Goal: Information Seeking & Learning: Learn about a topic

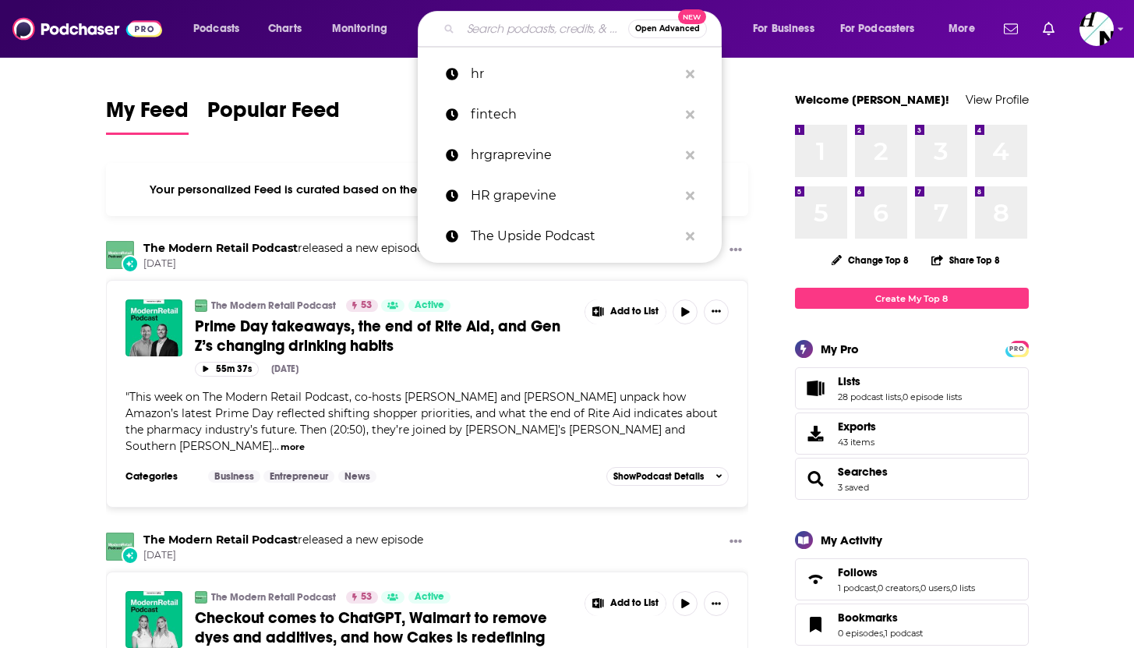
click at [500, 34] on input "Search podcasts, credits, & more..." at bounding box center [545, 28] width 168 height 25
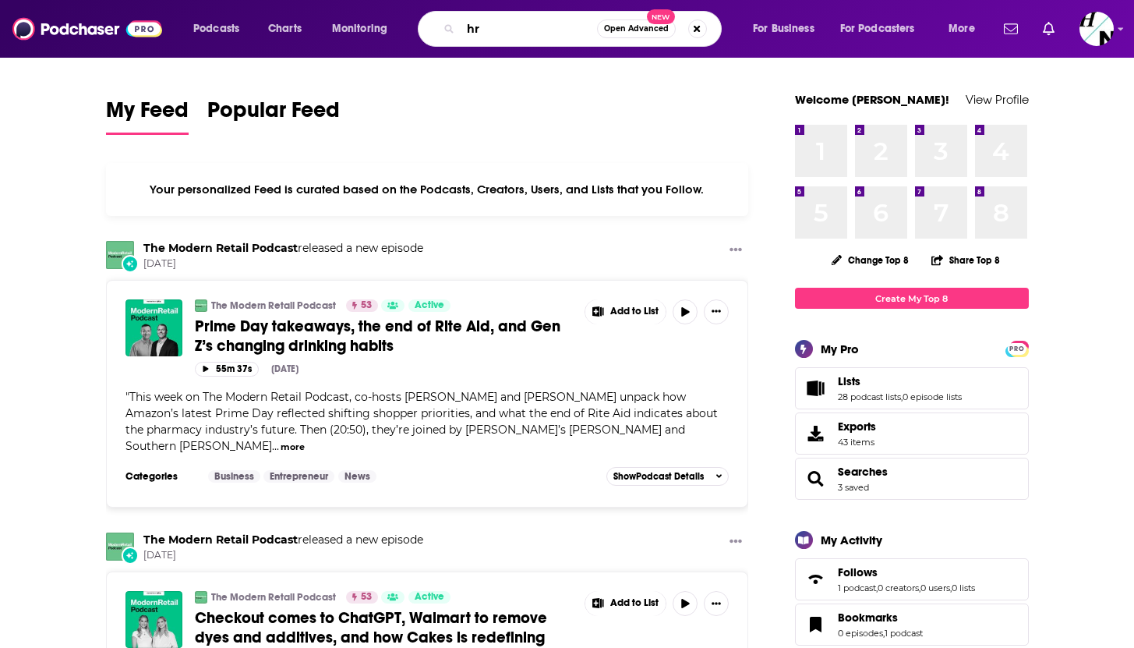
type input "hr"
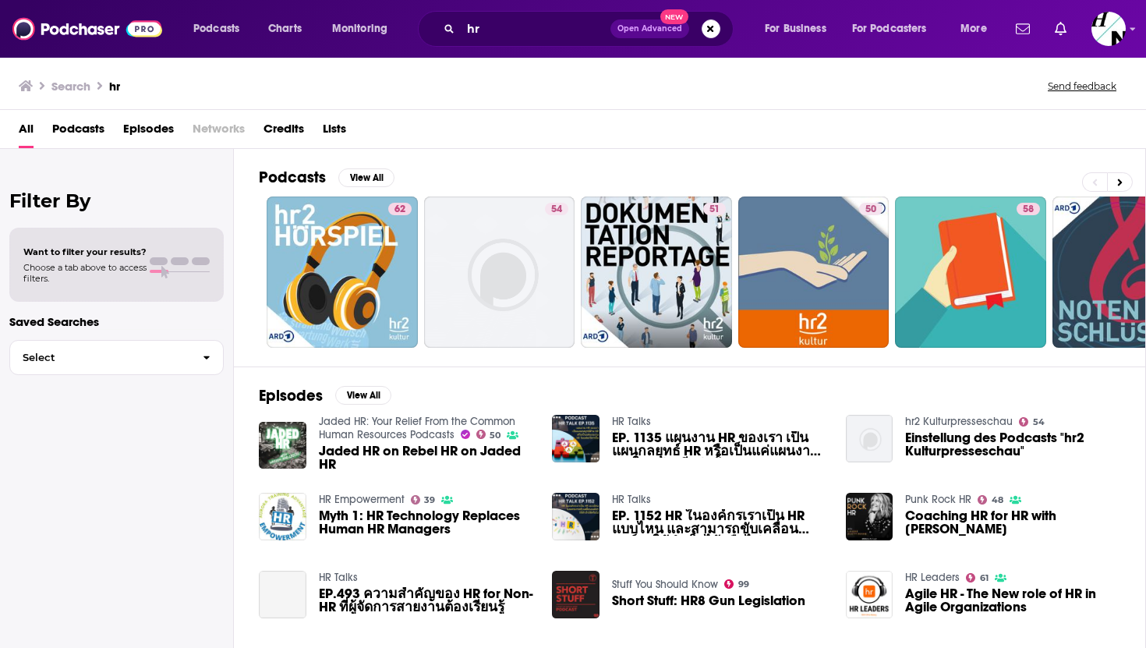
click at [140, 262] on span "Choose a tab above to access filters." at bounding box center [84, 273] width 123 height 22
click at [133, 352] on button "Select" at bounding box center [116, 357] width 214 height 35
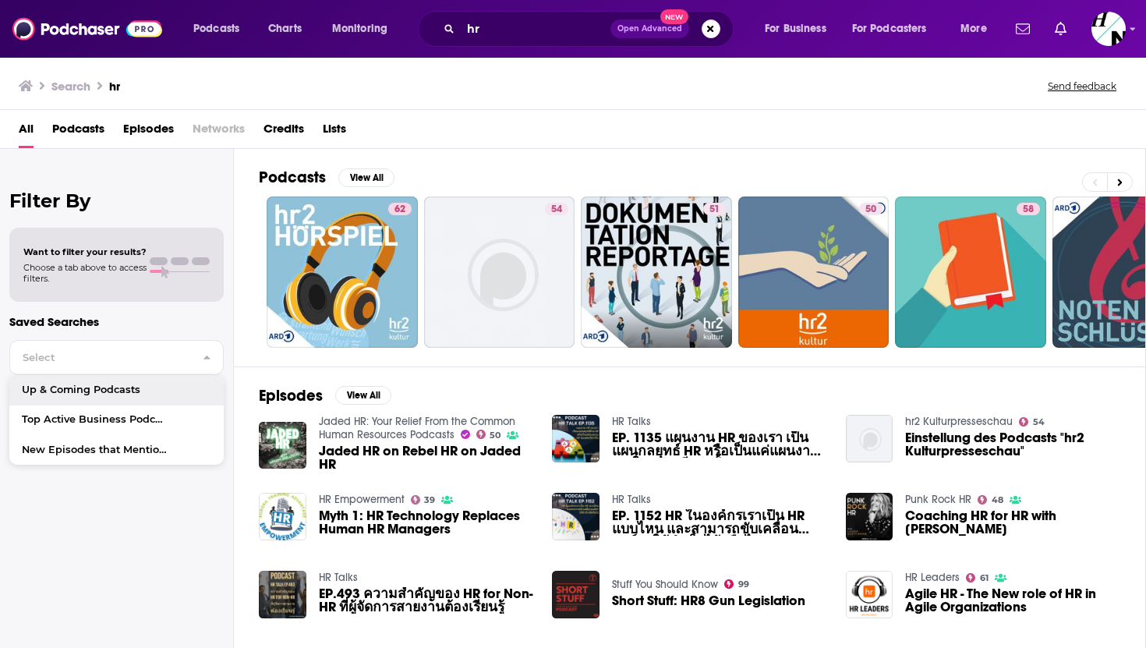
click at [211, 313] on div "Filter By Want to filter your results? Choose a tab above to access filters. Sa…" at bounding box center [117, 473] width 234 height 648
click at [118, 247] on span "Want to filter your results?" at bounding box center [84, 251] width 123 height 11
click at [173, 259] on span at bounding box center [180, 261] width 18 height 8
click at [87, 219] on div "Filter By Want to filter your results? Choose a tab above to access filters. Sa…" at bounding box center [117, 473] width 234 height 648
click at [68, 210] on h2 "Filter By" at bounding box center [116, 200] width 214 height 23
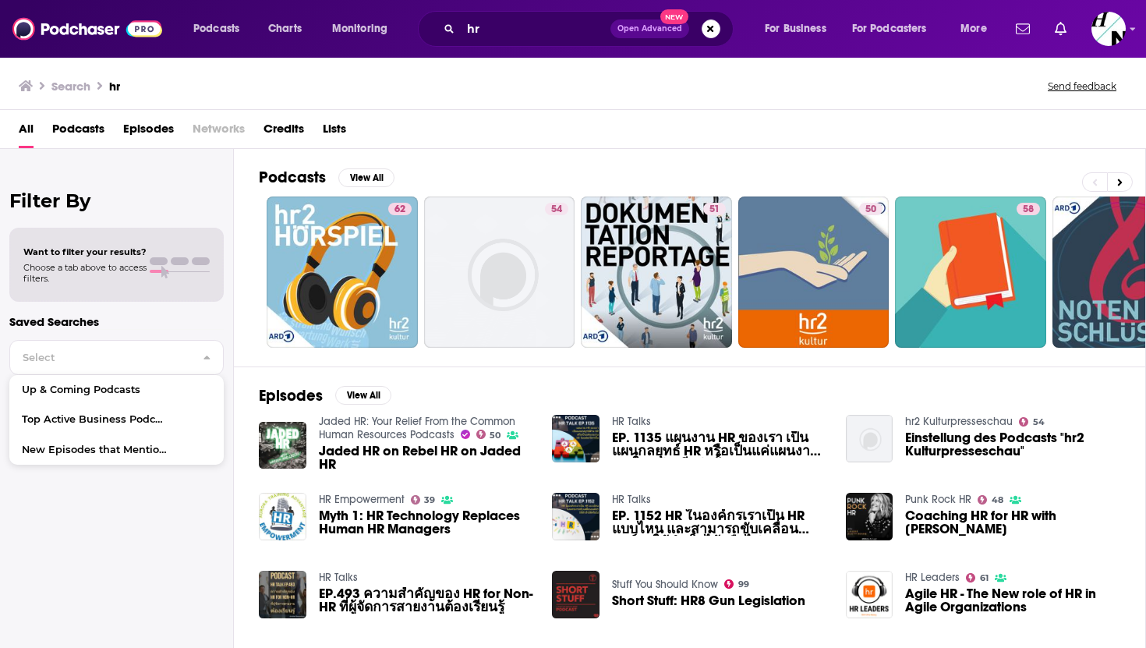
click at [73, 173] on div "Filter By Want to filter your results? Choose a tab above to access filters. Sa…" at bounding box center [117, 473] width 234 height 648
click at [218, 320] on p "Saved Searches" at bounding box center [116, 321] width 214 height 15
click at [461, 150] on div "Podcasts View All 62 54 51 50 58 51 53 48 + 6k" at bounding box center [702, 258] width 887 height 218
click at [100, 360] on span "Select" at bounding box center [100, 357] width 180 height 10
click at [29, 129] on span "All" at bounding box center [26, 132] width 15 height 32
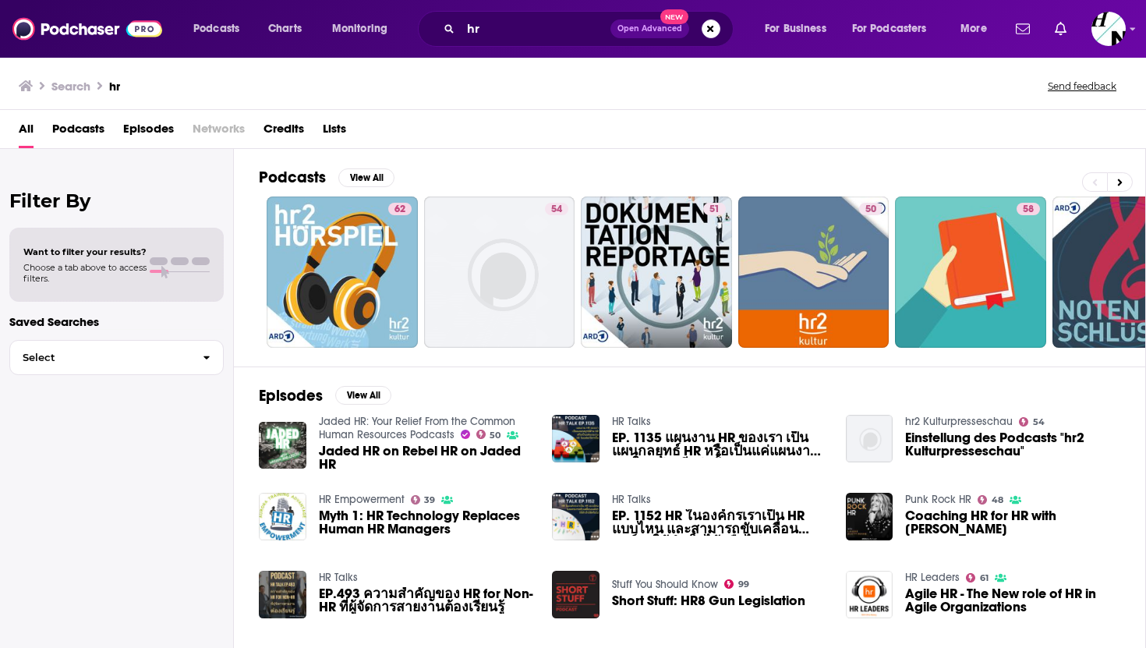
click at [87, 125] on span "Podcasts" at bounding box center [78, 132] width 52 height 32
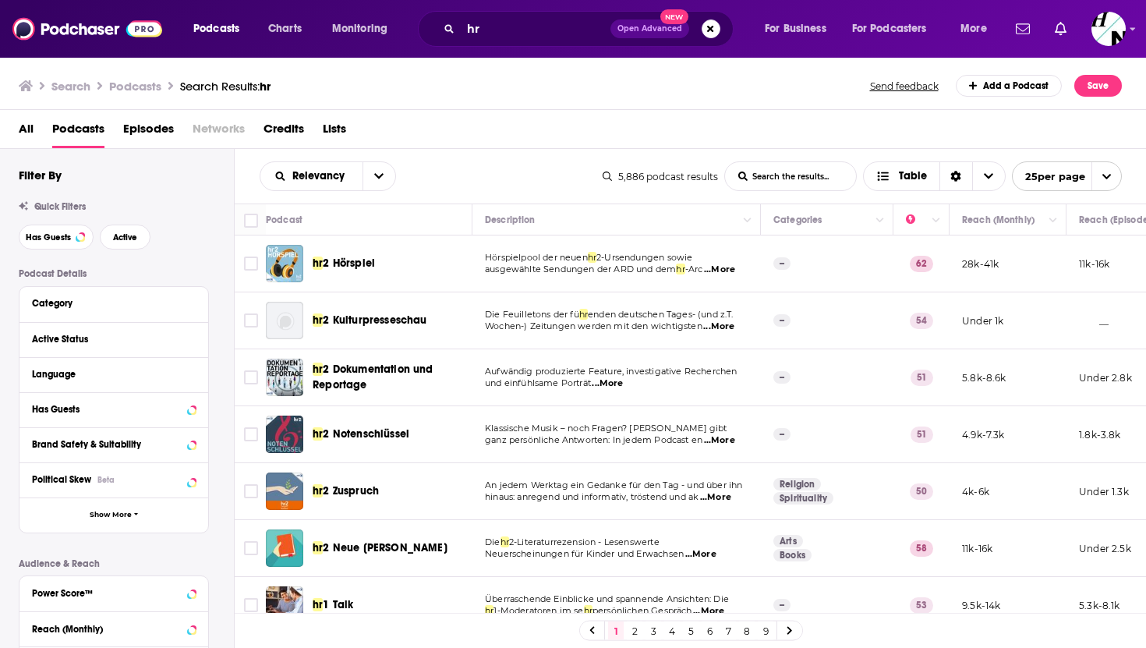
scroll to position [8, 0]
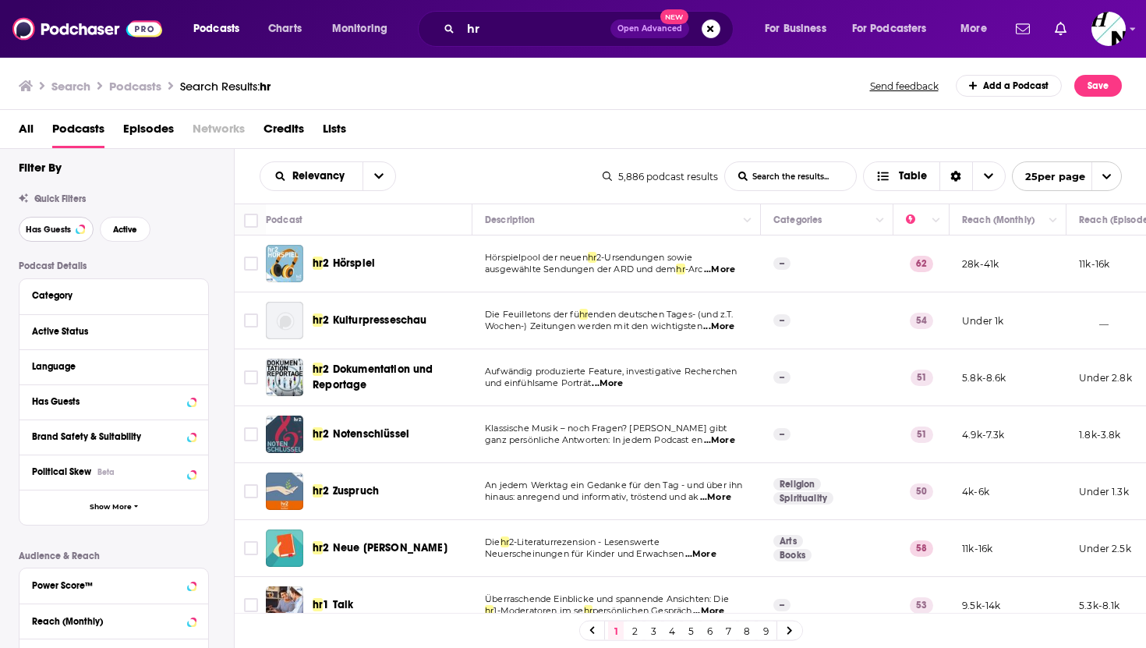
click at [65, 232] on span "Has Guests" at bounding box center [48, 229] width 45 height 9
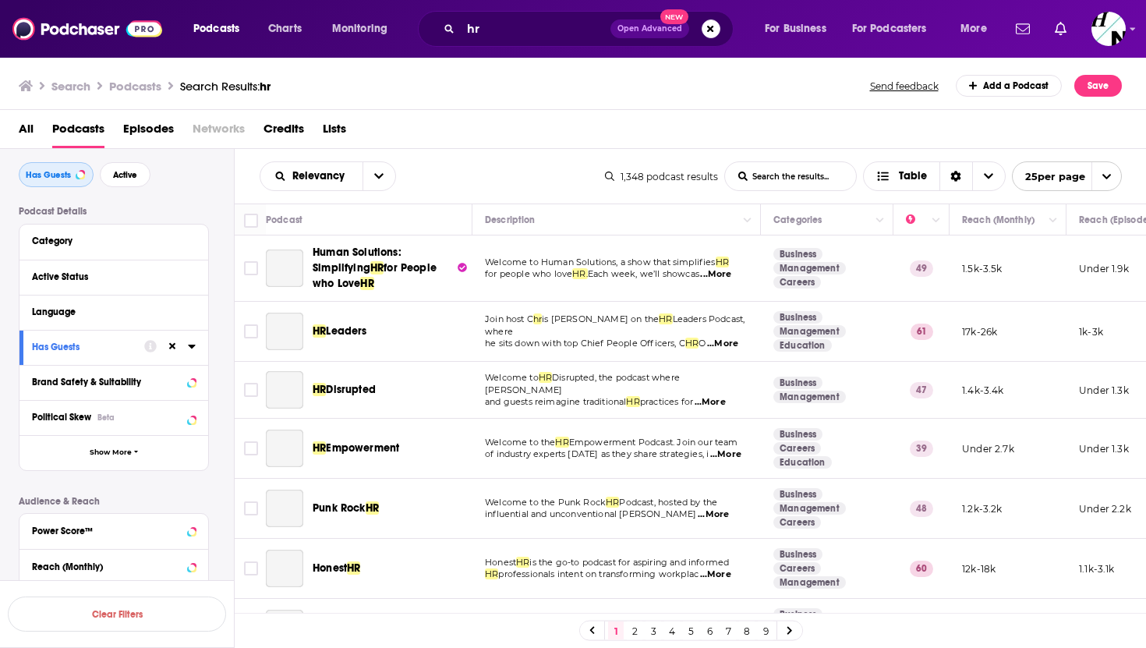
scroll to position [64, 0]
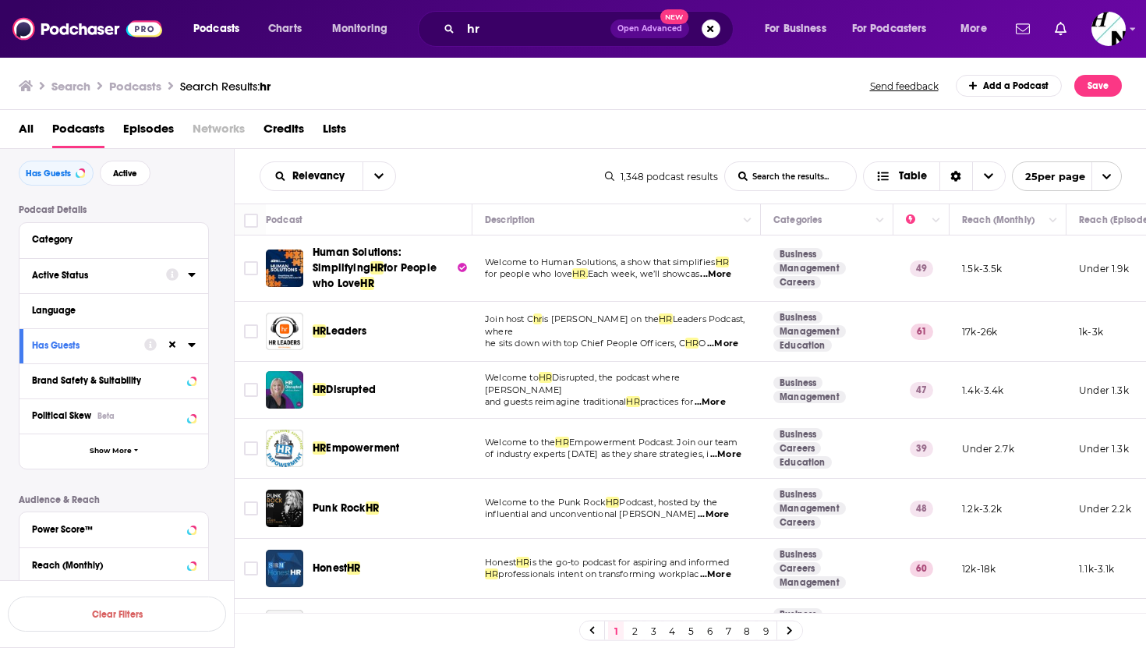
click at [83, 285] on button "Active Status" at bounding box center [99, 274] width 134 height 19
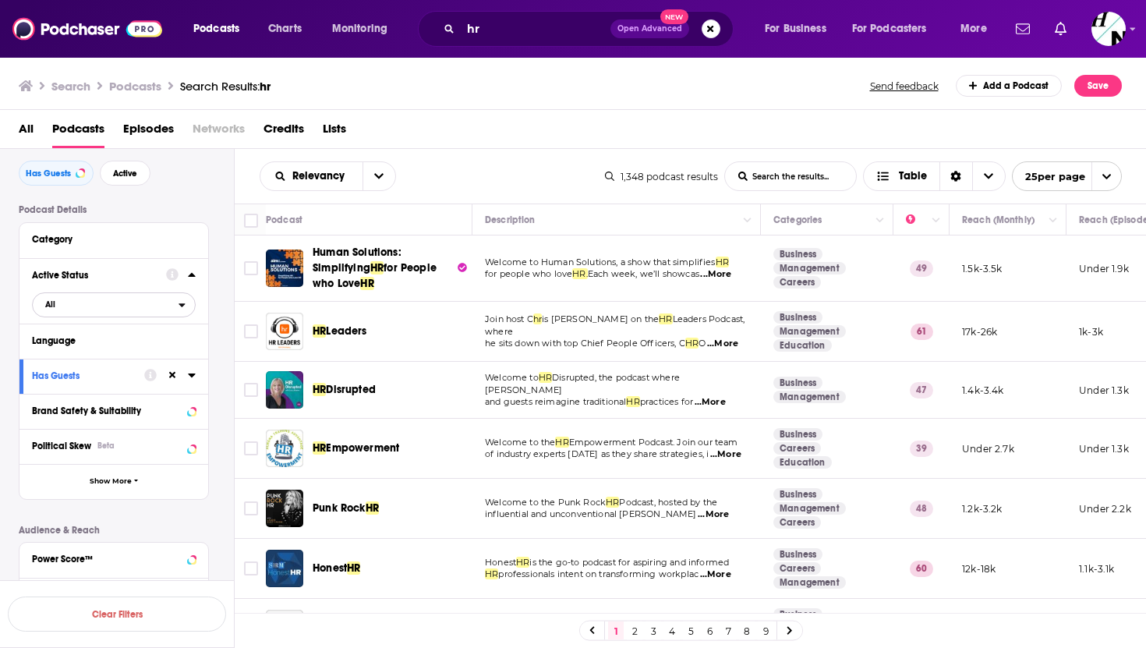
click at [71, 306] on span "All" at bounding box center [106, 304] width 146 height 20
click at [65, 360] on span "Active" at bounding box center [80, 356] width 81 height 9
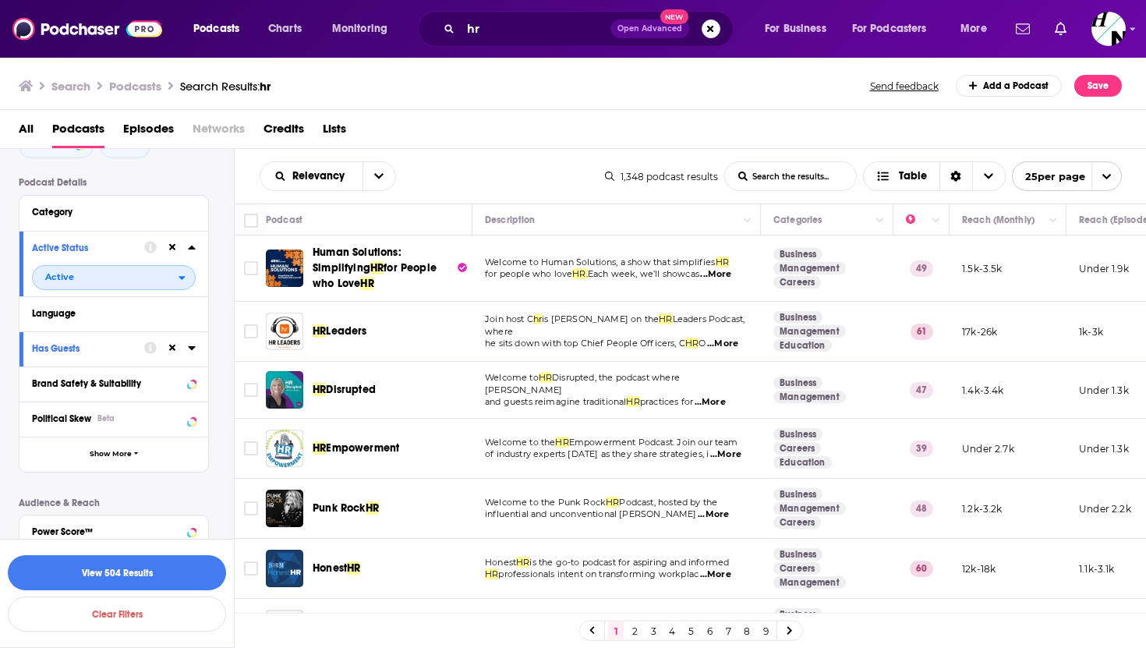
scroll to position [0, 0]
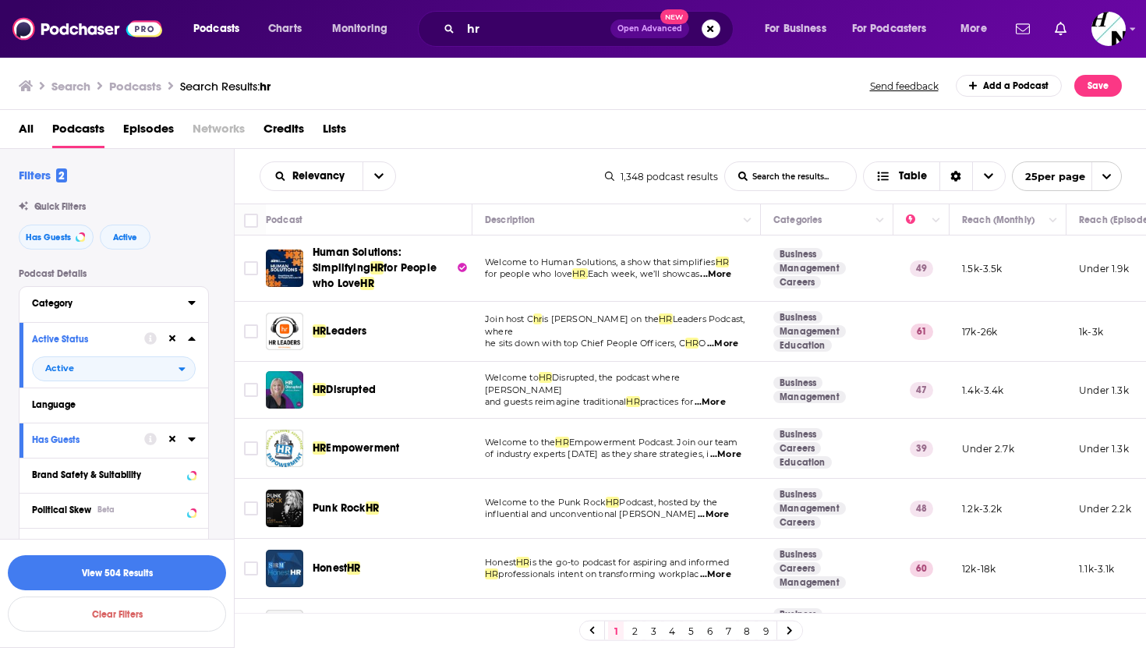
click at [101, 309] on div "Category" at bounding box center [105, 303] width 146 height 11
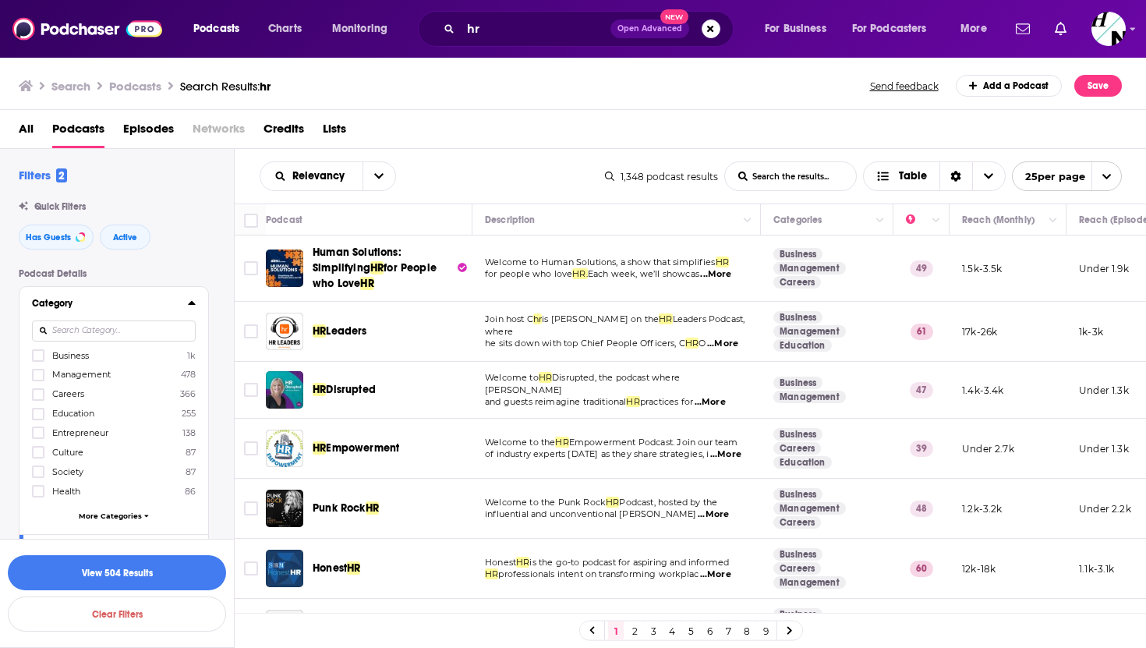
click at [169, 264] on div "Filters 2 Quick Filters Has Guests Active Podcast Details Category Business 1k …" at bounding box center [126, 629] width 215 height 922
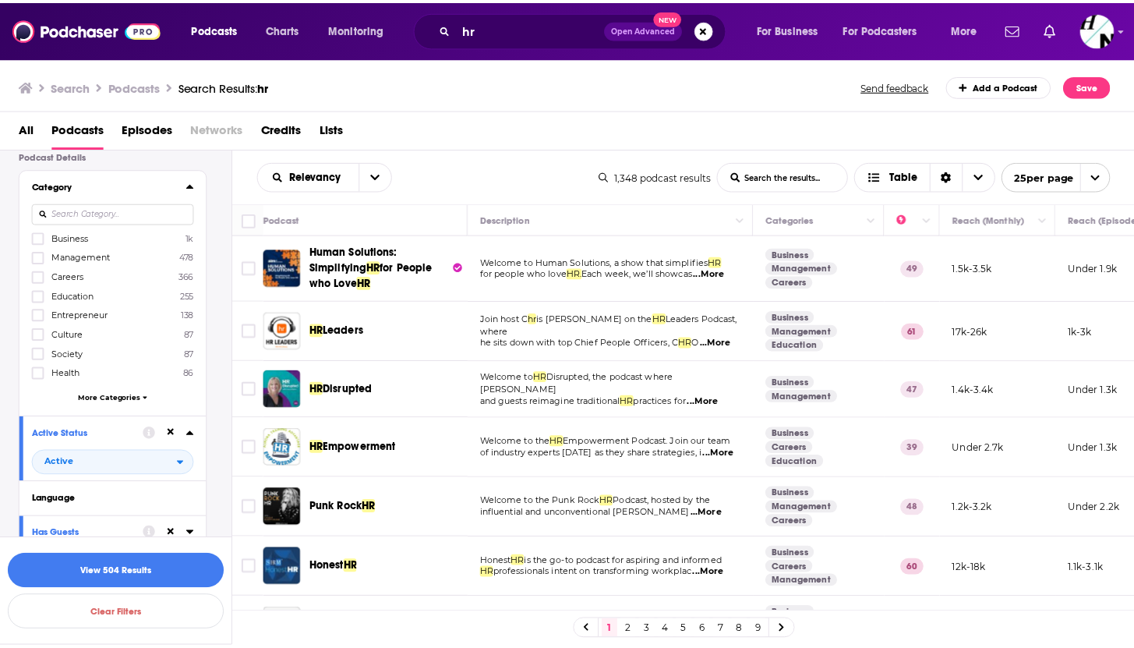
scroll to position [115, 0]
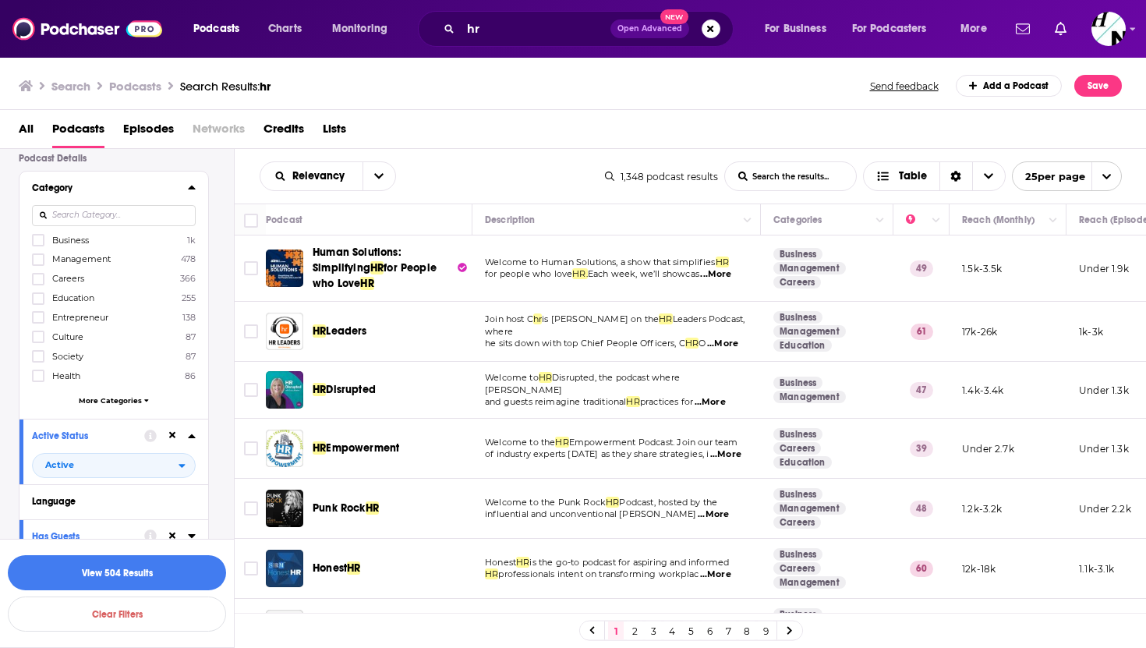
click at [145, 218] on input at bounding box center [114, 215] width 164 height 21
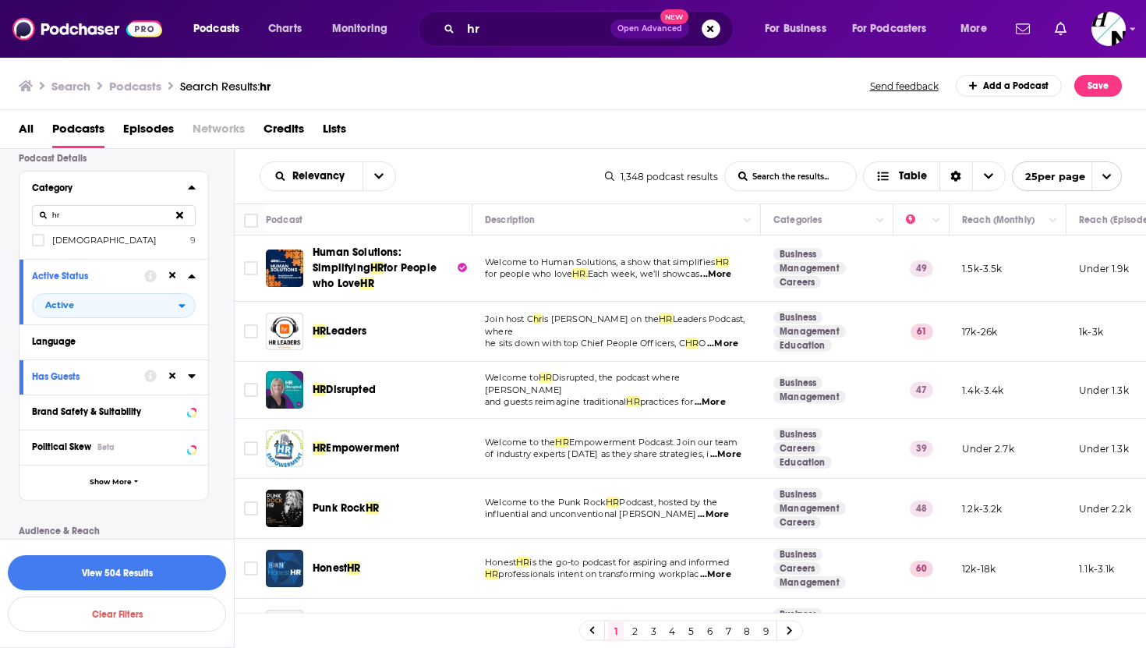
type input "hr"
click at [180, 220] on icon at bounding box center [179, 215] width 7 height 10
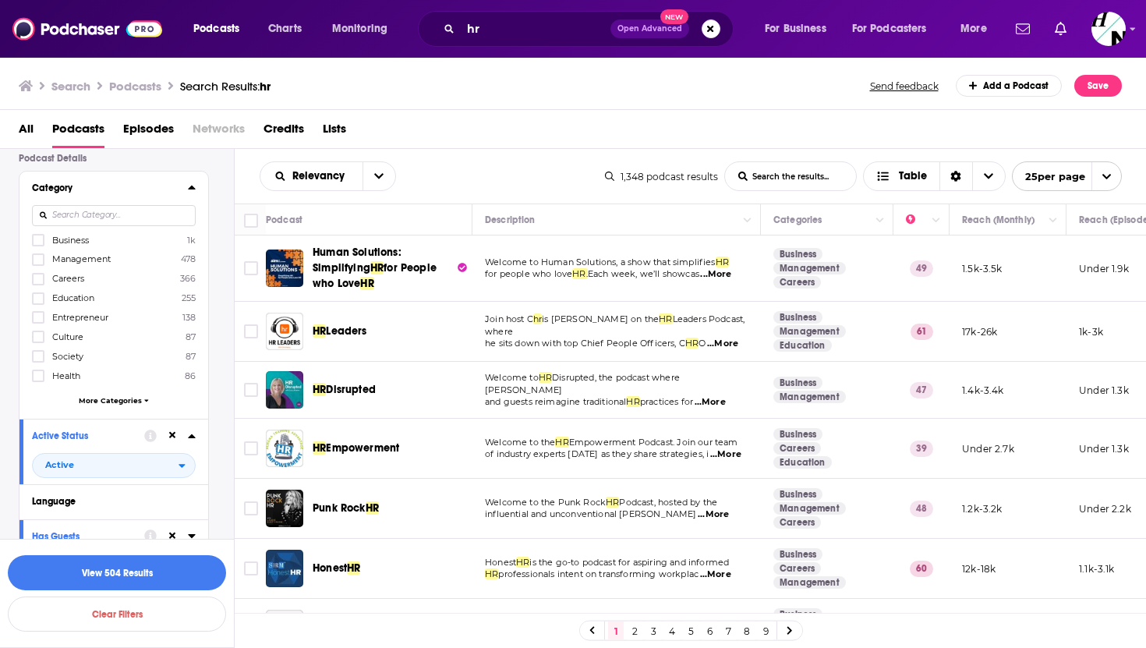
click at [214, 238] on div "Podcast Details Category Business 1k Management 478 Careers 366 Education 255 E…" at bounding box center [126, 551] width 215 height 797
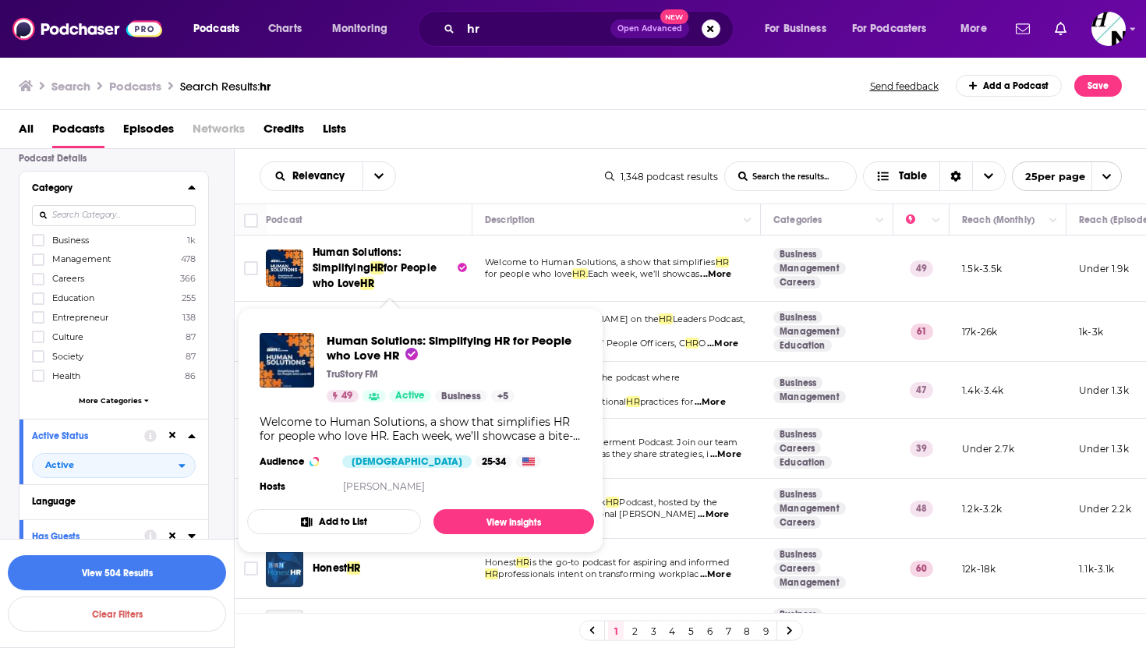
click at [364, 253] on span "Human Solutions: Simplifying" at bounding box center [357, 260] width 89 height 29
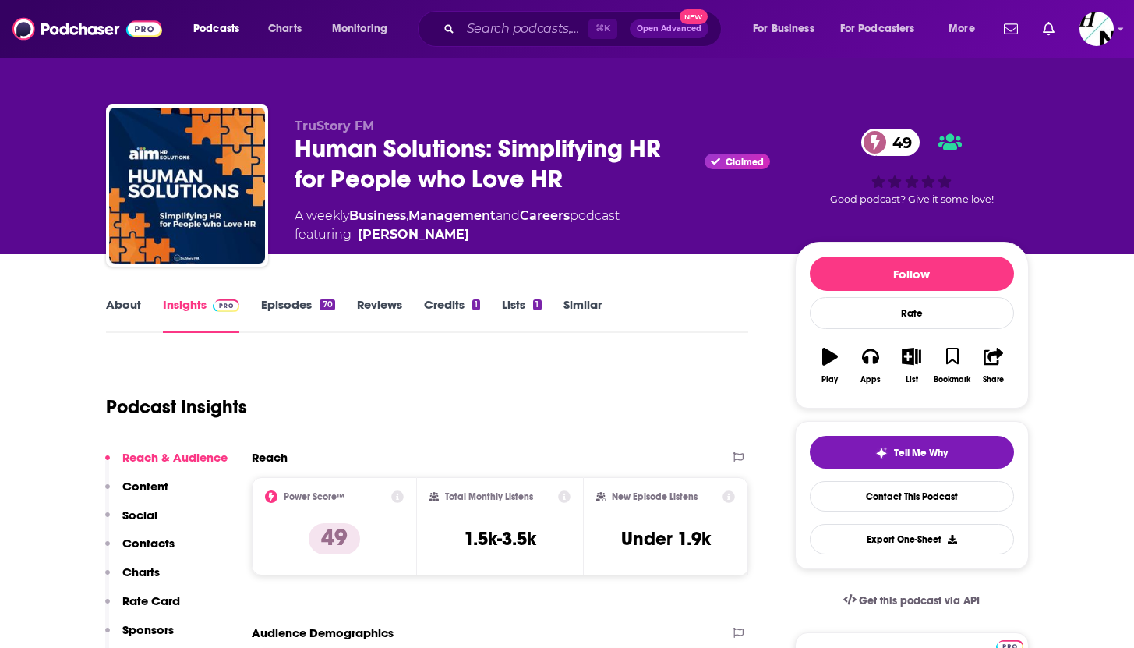
click at [299, 295] on div "About Insights Episodes 70 Reviews Credits 1 Lists 1 Similar" at bounding box center [427, 314] width 643 height 38
click at [303, 324] on link "Episodes 70" at bounding box center [297, 315] width 73 height 36
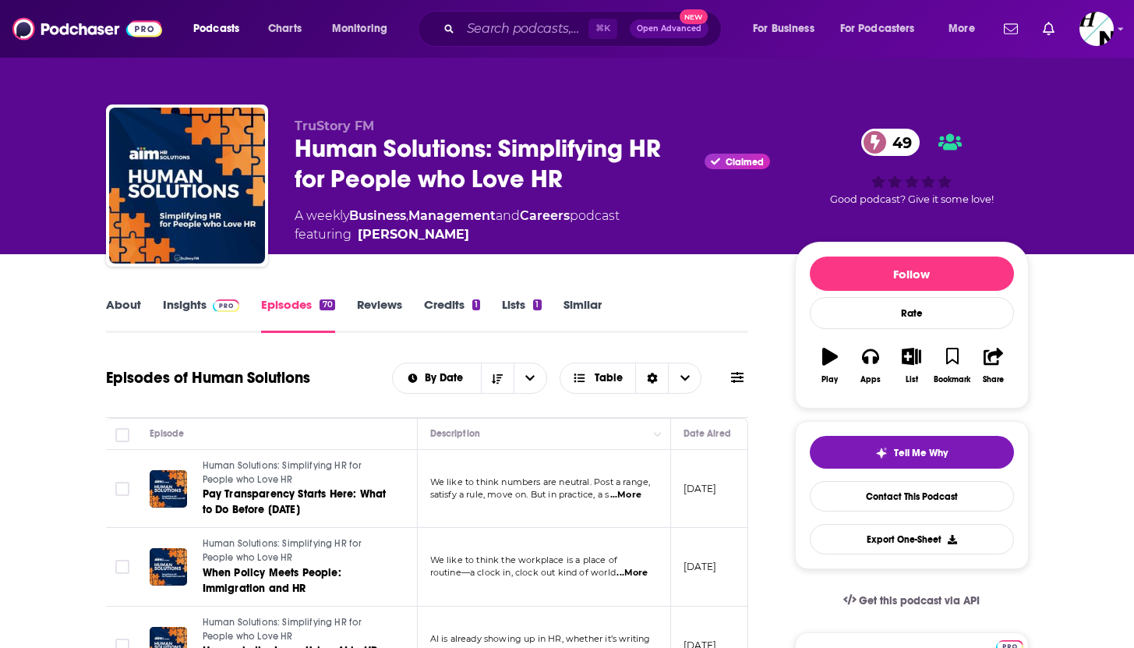
click at [228, 320] on link "Insights" at bounding box center [201, 315] width 77 height 36
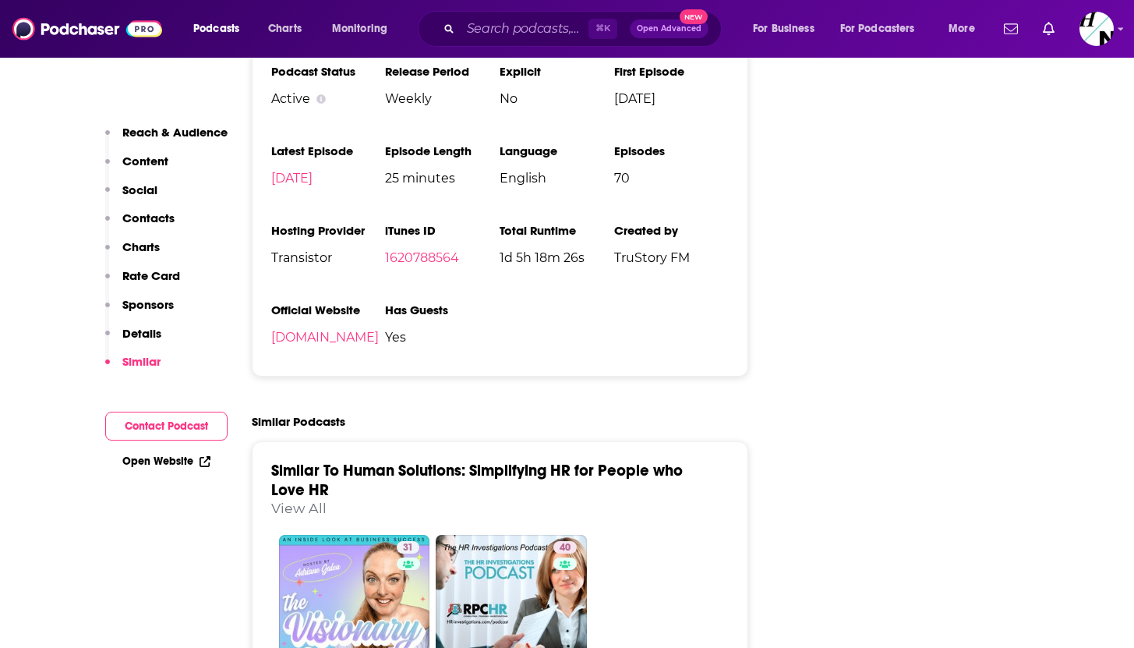
scroll to position [2033, 0]
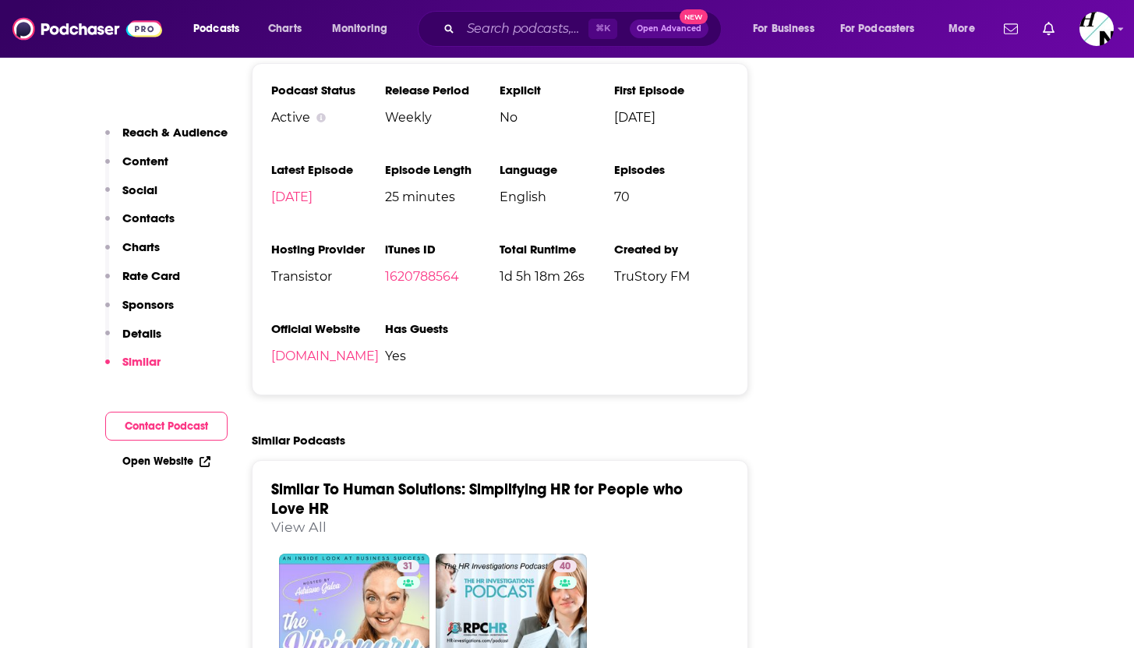
click at [500, 363] on span "Yes" at bounding box center [442, 356] width 115 height 15
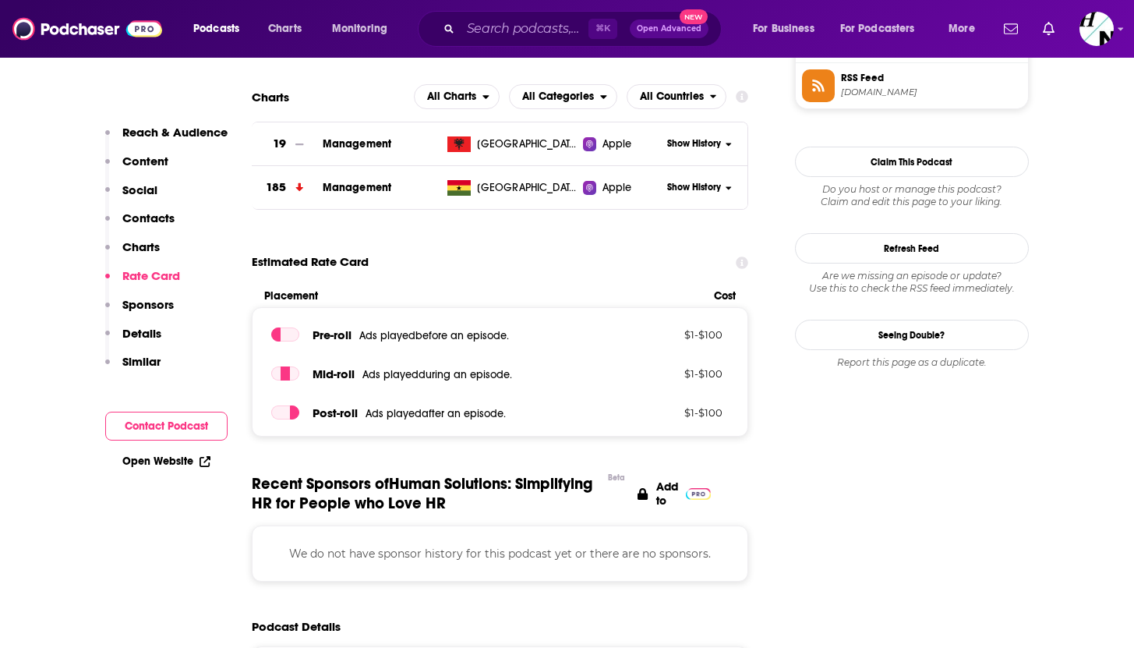
click at [182, 417] on button "Contact Podcast" at bounding box center [166, 426] width 122 height 29
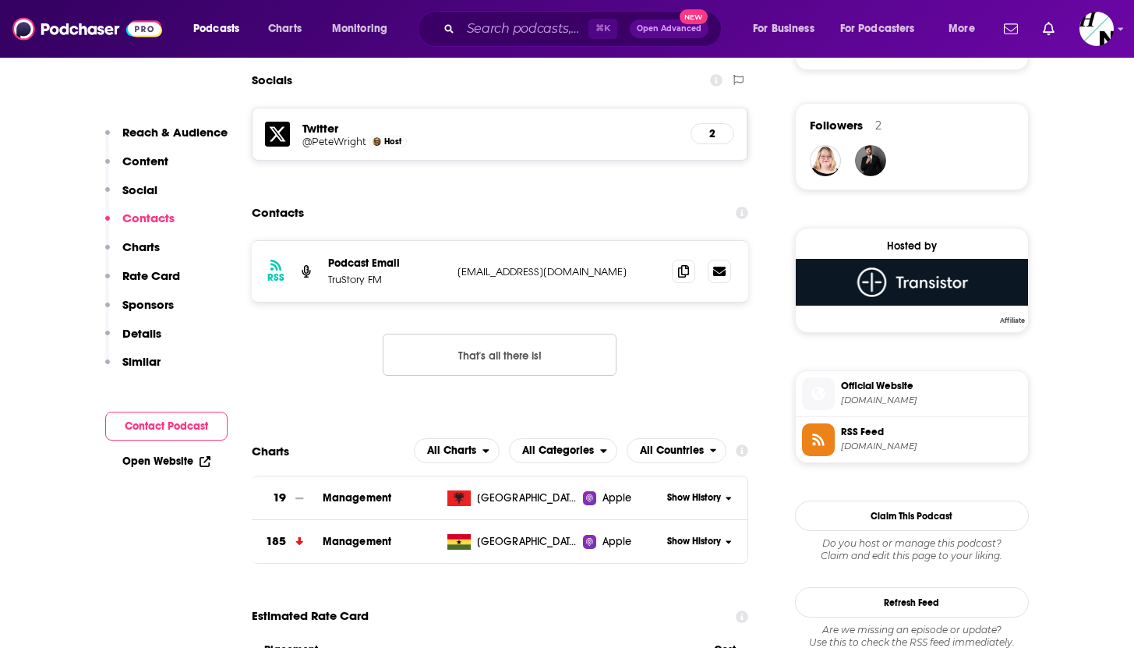
scroll to position [1079, 0]
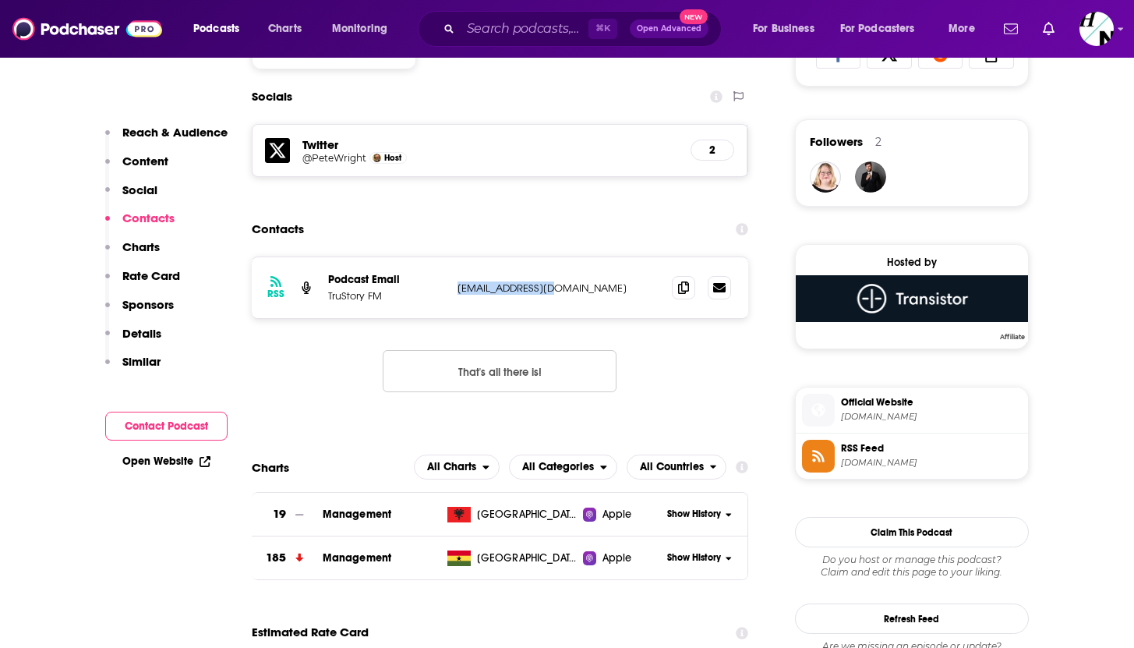
click at [551, 287] on p "[EMAIL_ADDRESS][DOMAIN_NAME]" at bounding box center [559, 287] width 203 height 13
copy p "[EMAIL_ADDRESS][DOMAIN_NAME]"
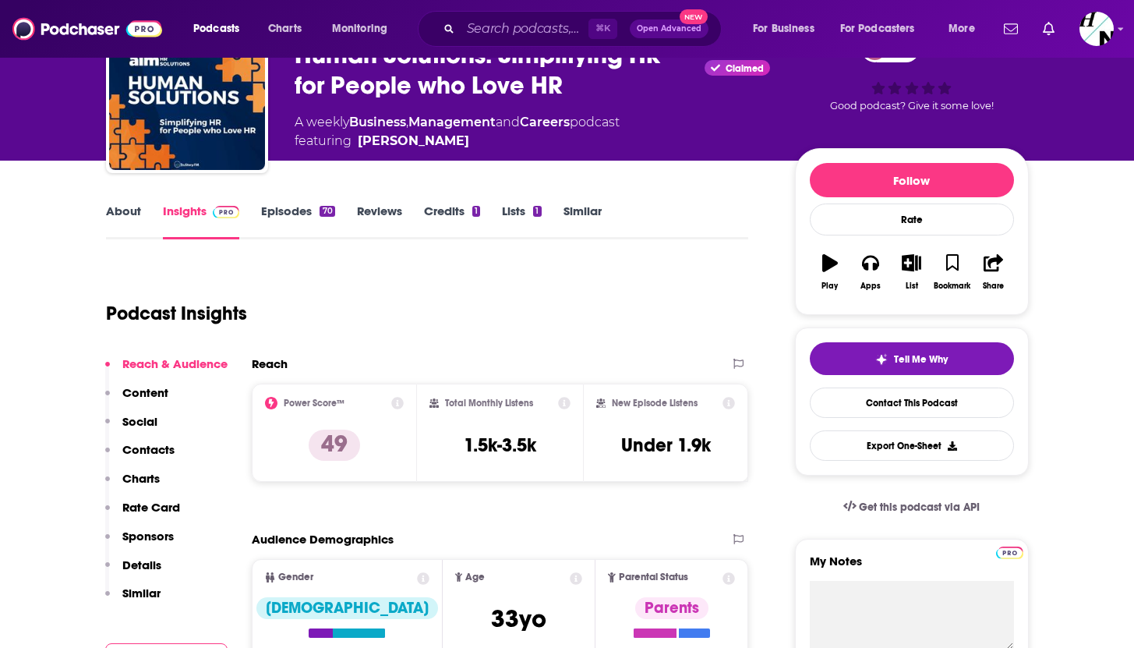
scroll to position [0, 0]
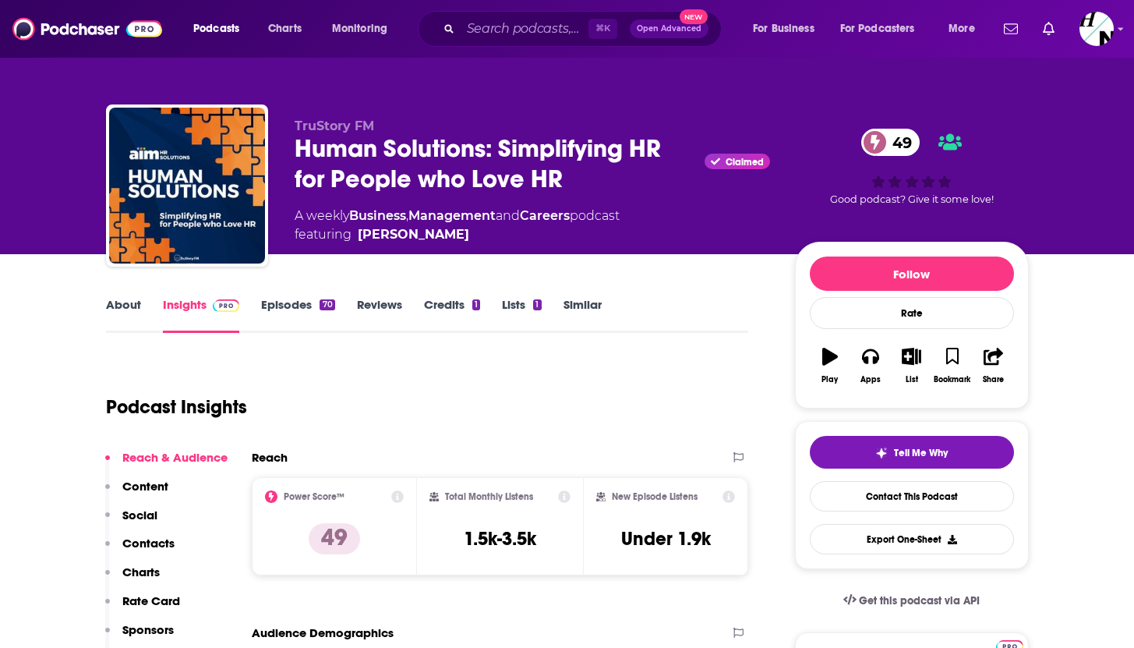
click at [401, 303] on link "Reviews" at bounding box center [379, 315] width 45 height 36
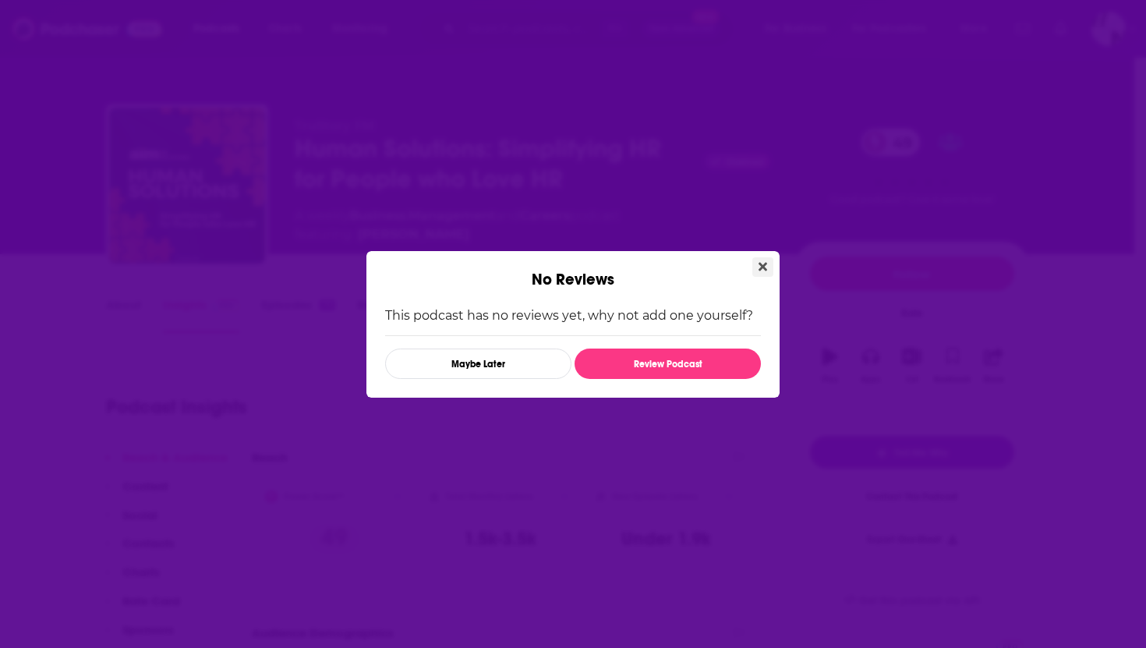
click at [763, 267] on icon "Close" at bounding box center [763, 266] width 9 height 9
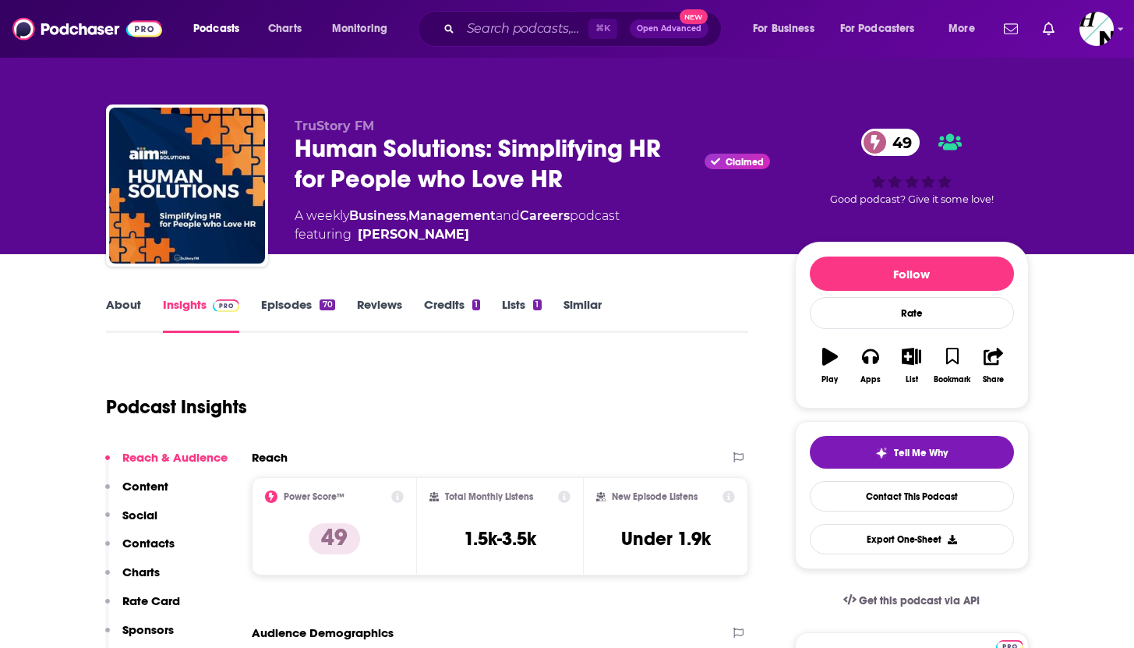
click at [125, 316] on link "About" at bounding box center [123, 315] width 35 height 36
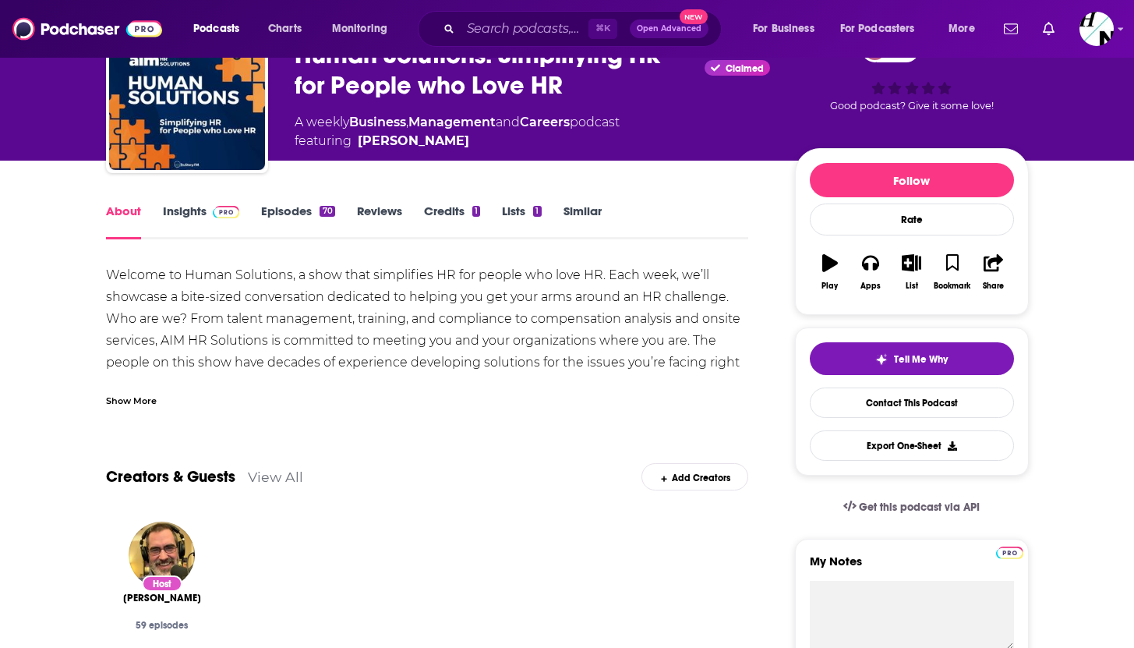
scroll to position [97, 0]
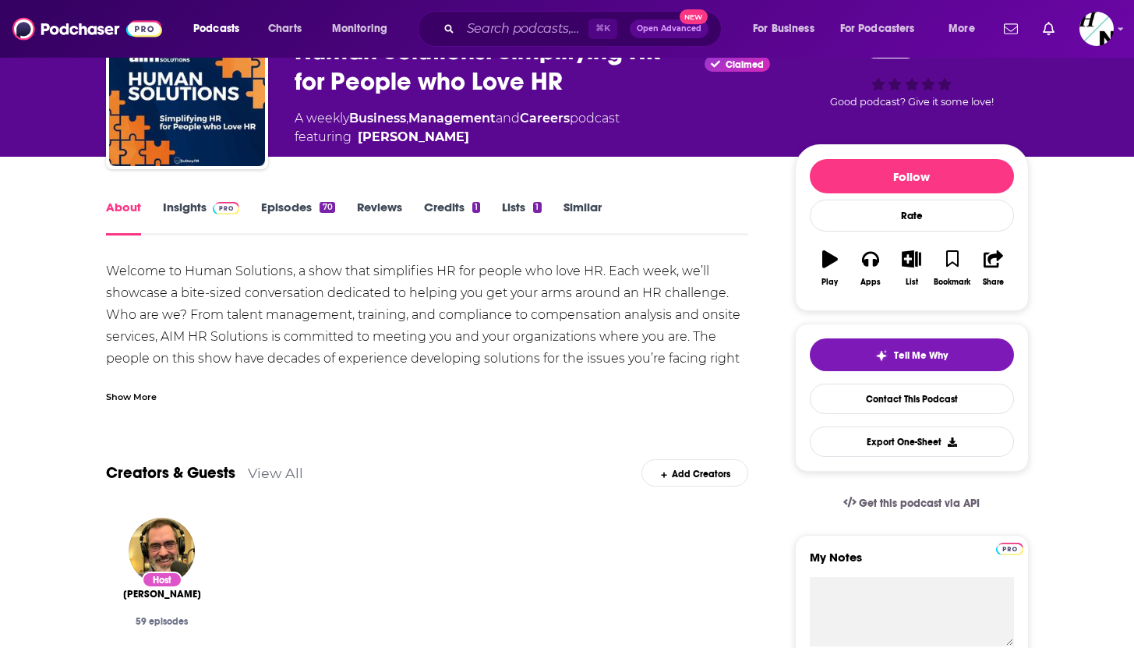
click at [137, 393] on div "Show More" at bounding box center [131, 395] width 51 height 15
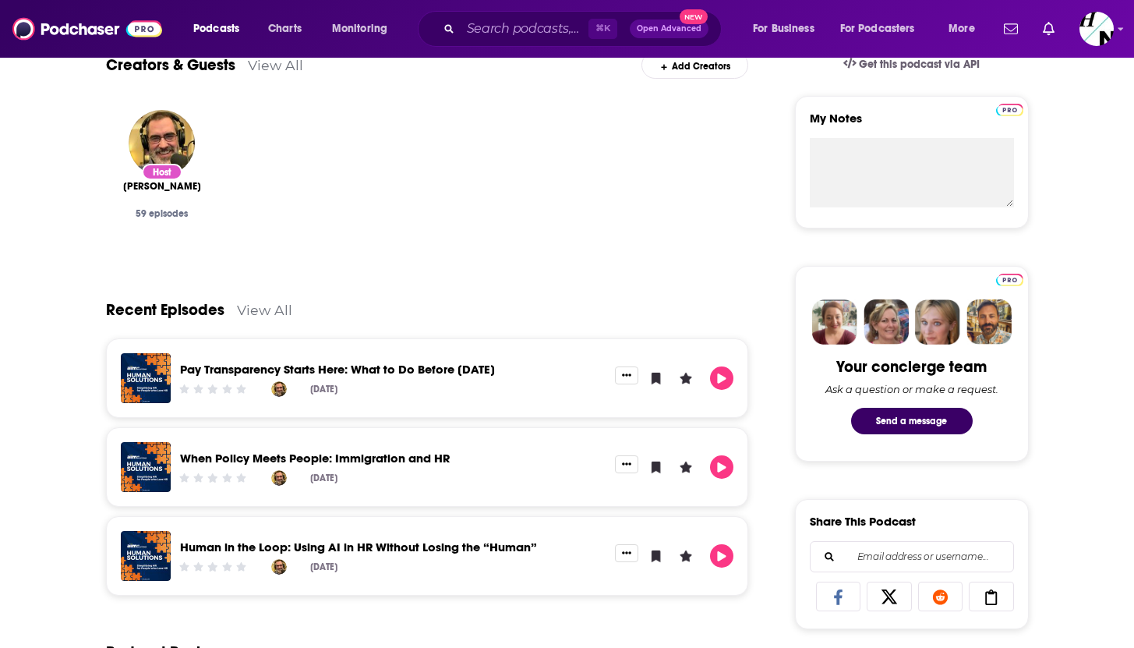
scroll to position [535, 0]
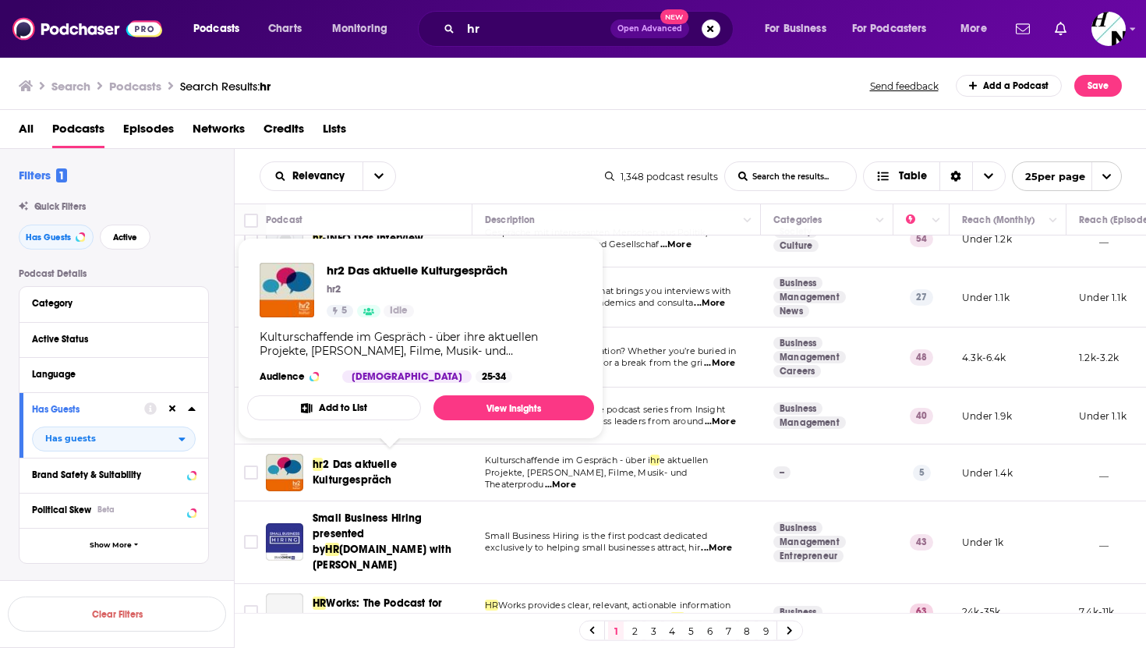
scroll to position [861, 0]
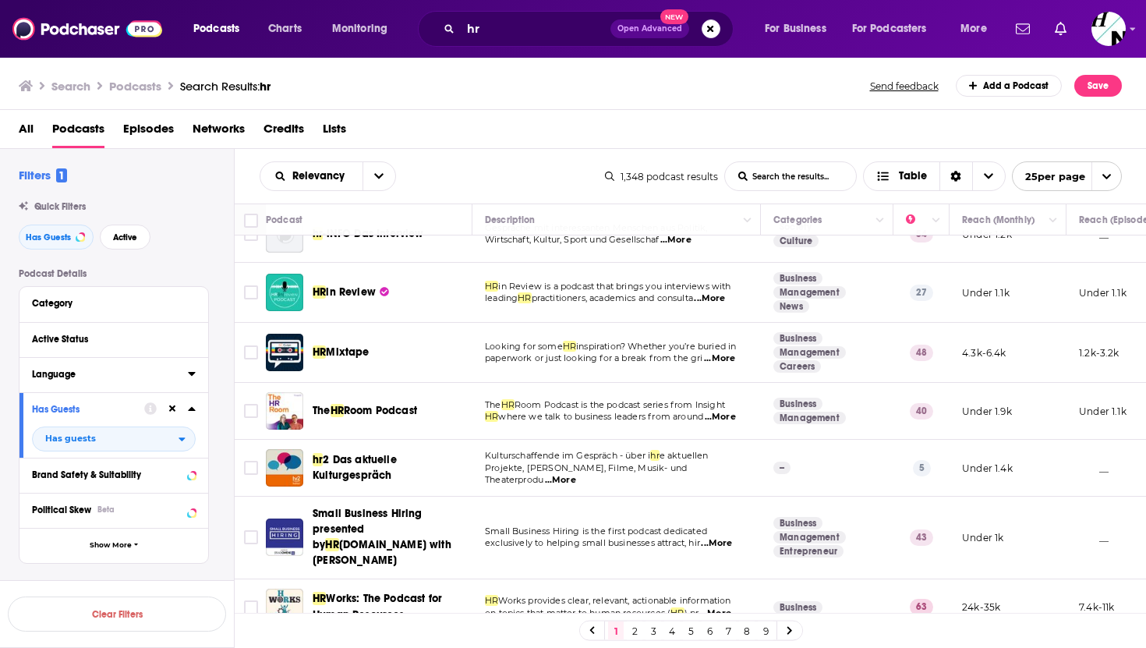
click at [73, 377] on div "Language" at bounding box center [105, 374] width 146 height 11
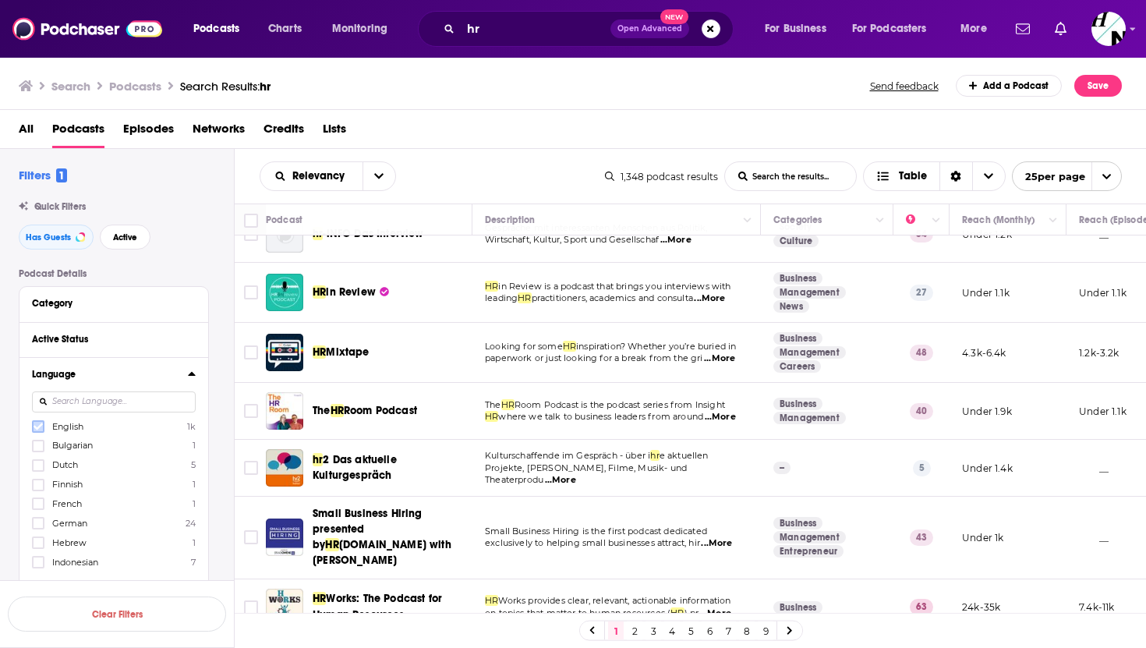
click at [36, 427] on icon at bounding box center [38, 426] width 9 height 9
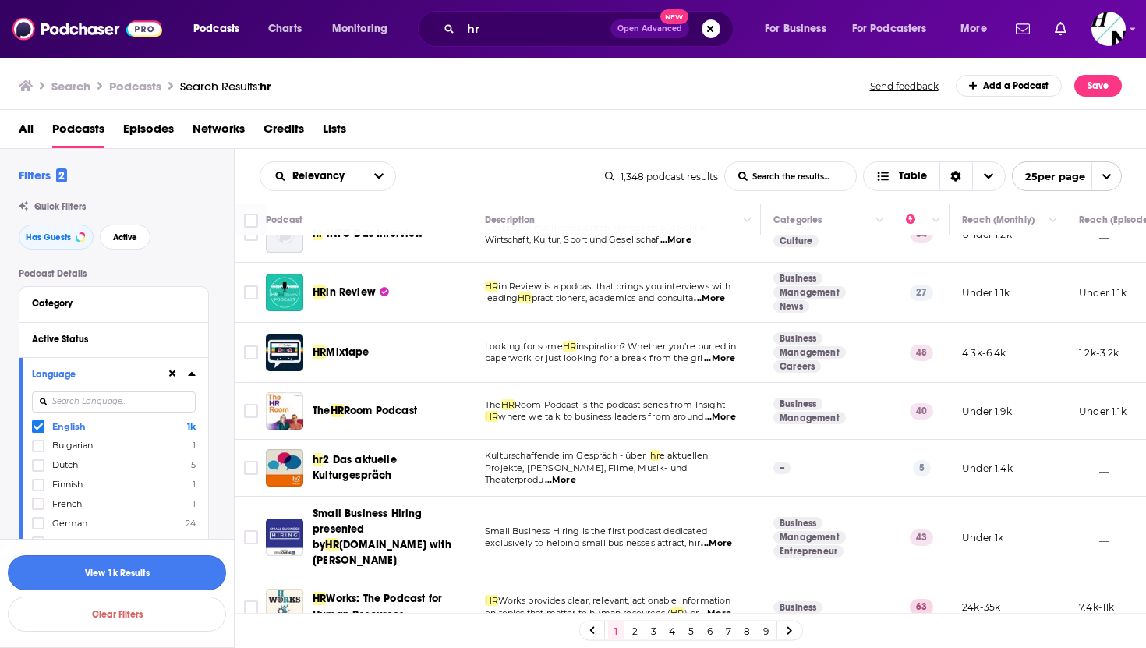
click at [106, 560] on button "View 1k Results" at bounding box center [117, 572] width 218 height 35
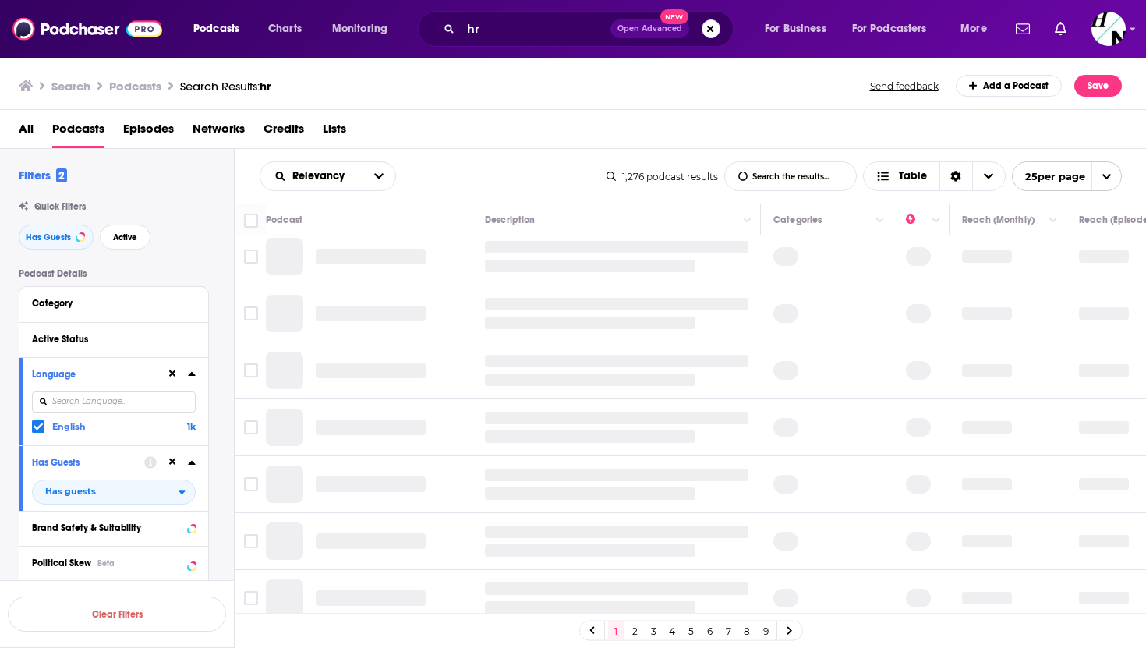
scroll to position [381, 0]
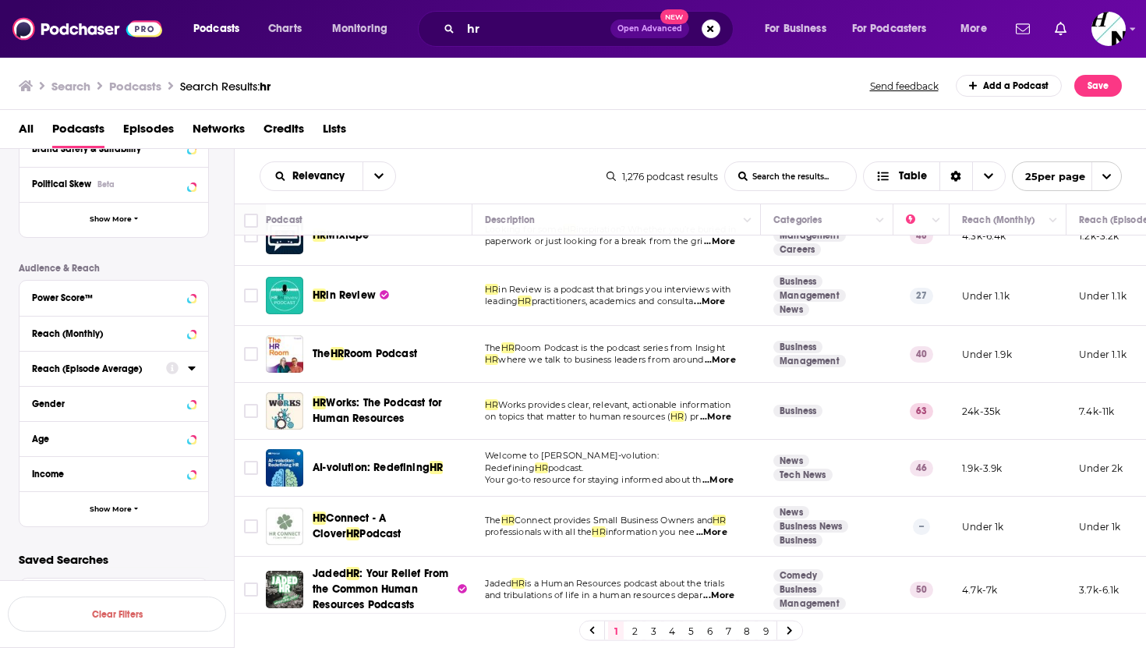
click at [114, 372] on div "Reach (Episode Average)" at bounding box center [94, 368] width 124 height 11
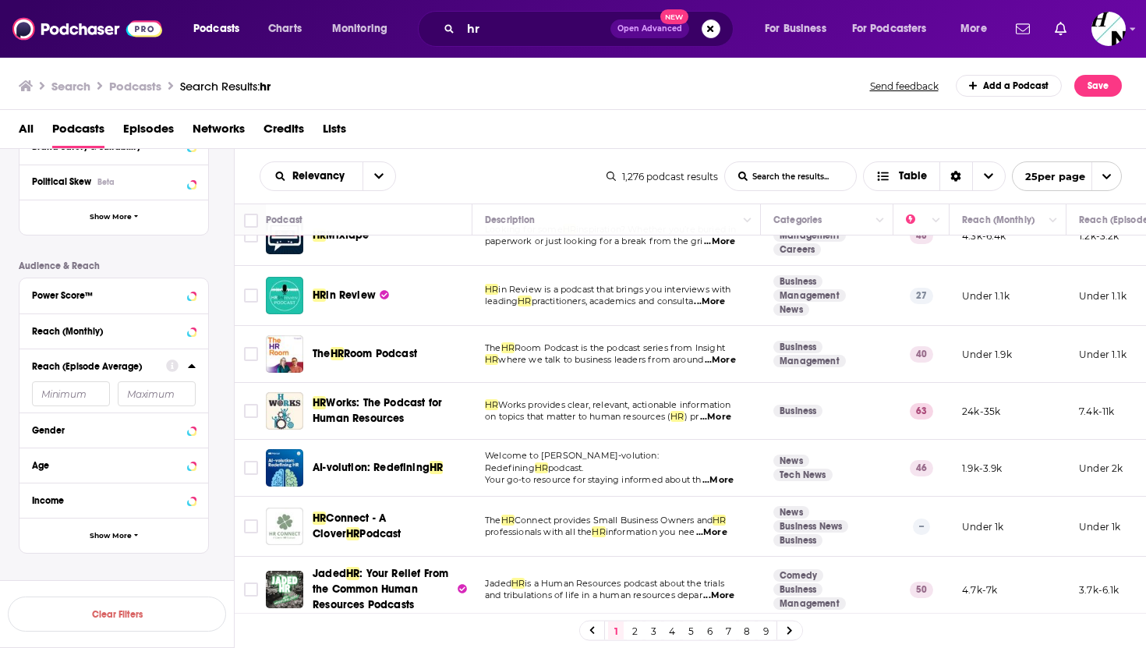
click at [137, 405] on input "number" at bounding box center [157, 393] width 78 height 25
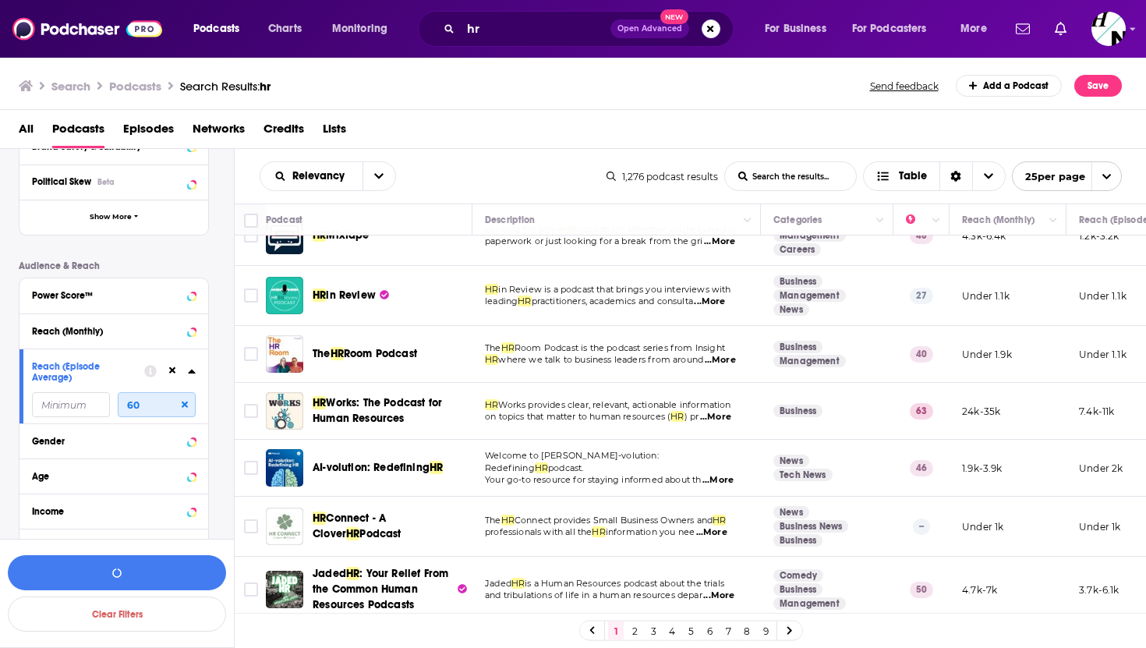
type input "60"
click at [45, 406] on input "number" at bounding box center [71, 404] width 78 height 25
type input "40"
click at [111, 582] on button "View 208 Results" at bounding box center [117, 572] width 218 height 35
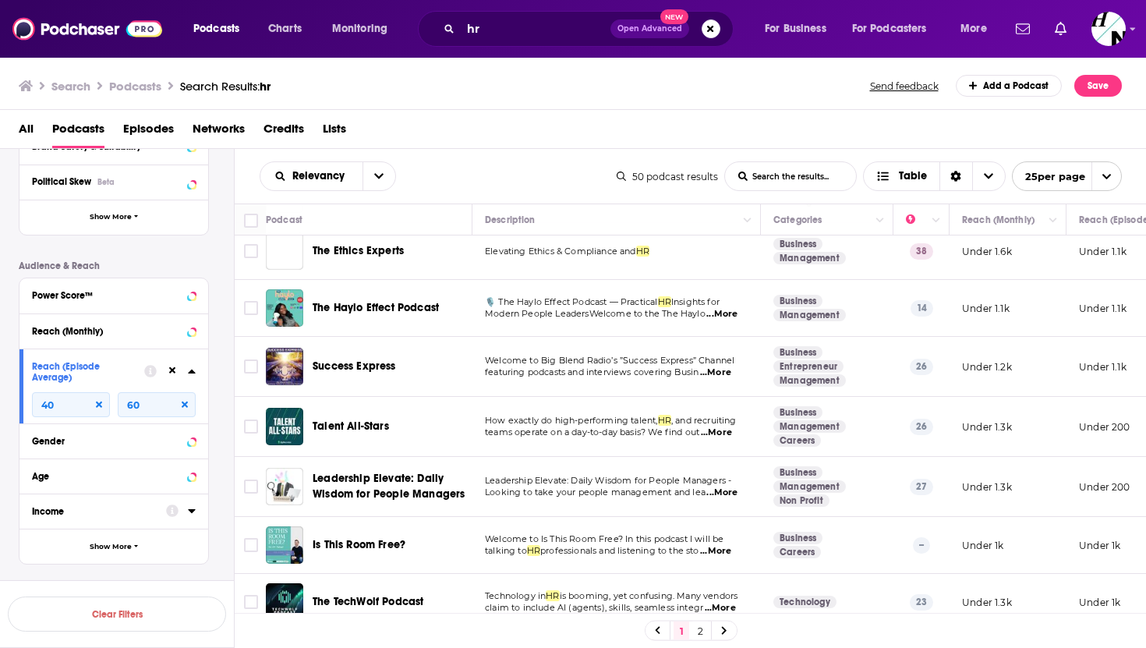
scroll to position [513, 0]
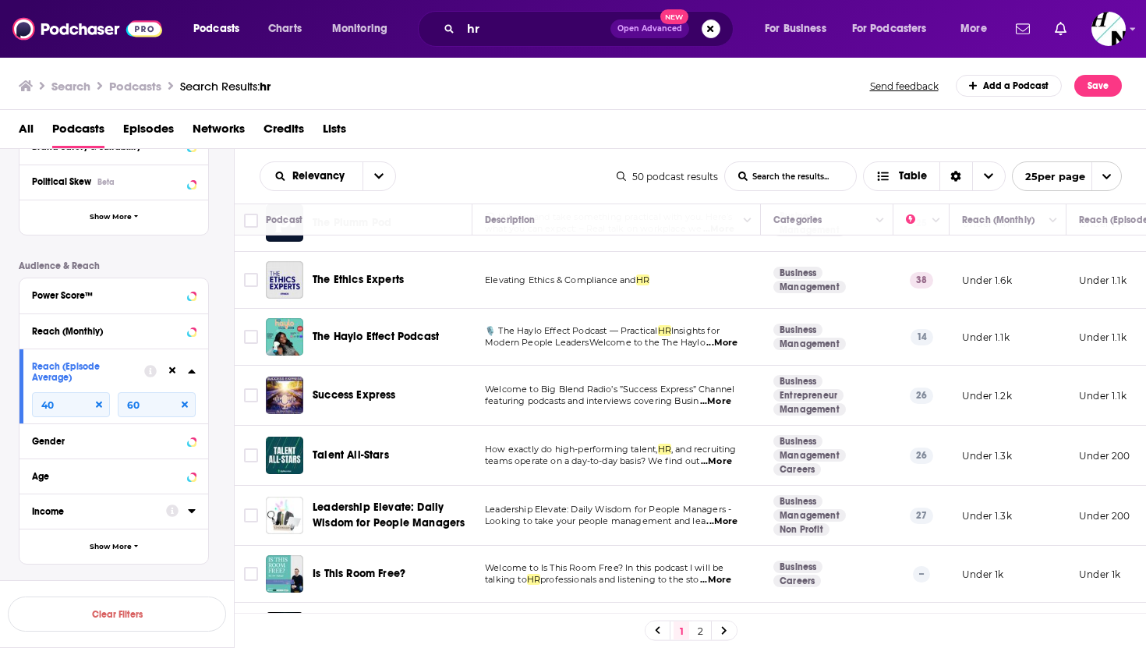
click at [183, 408] on icon at bounding box center [185, 405] width 6 height 6
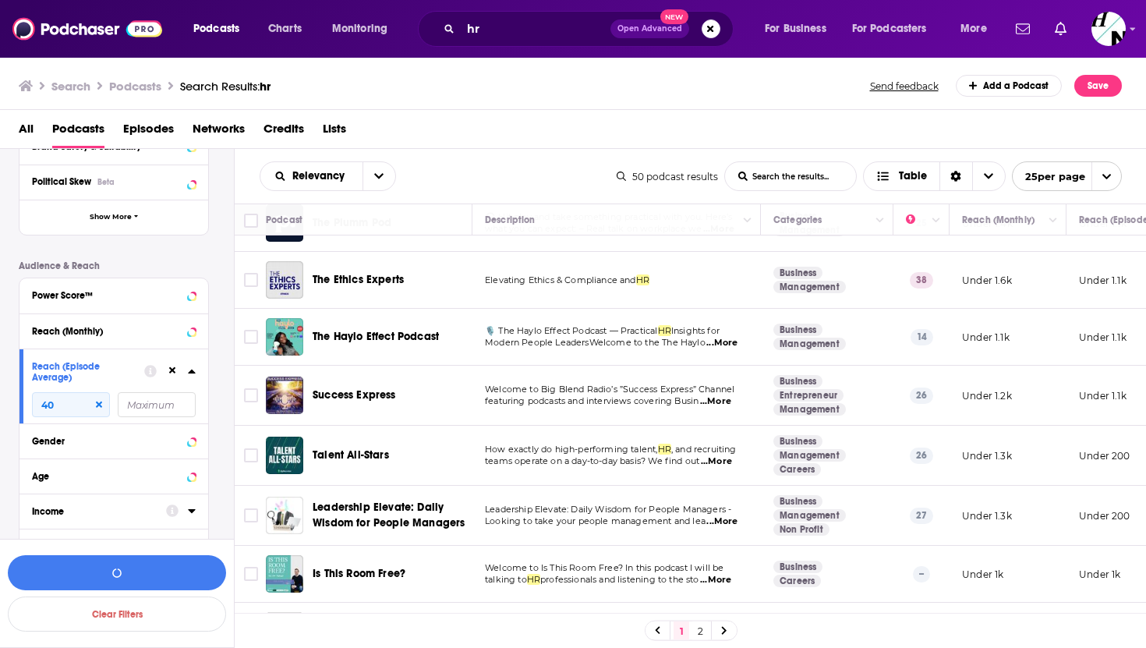
click at [100, 408] on icon at bounding box center [99, 405] width 6 height 6
click at [127, 293] on div "Power Score™" at bounding box center [94, 295] width 124 height 11
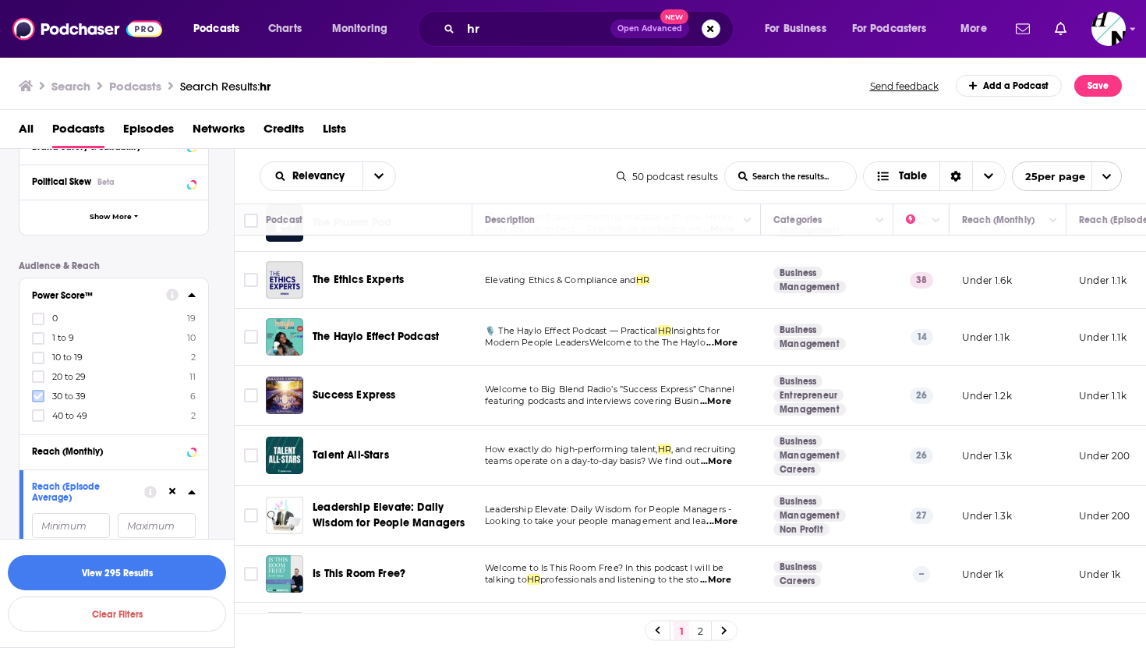
click at [35, 397] on icon at bounding box center [38, 396] width 9 height 7
click at [34, 415] on icon at bounding box center [38, 415] width 9 height 9
click at [111, 574] on button "button" at bounding box center [117, 572] width 218 height 35
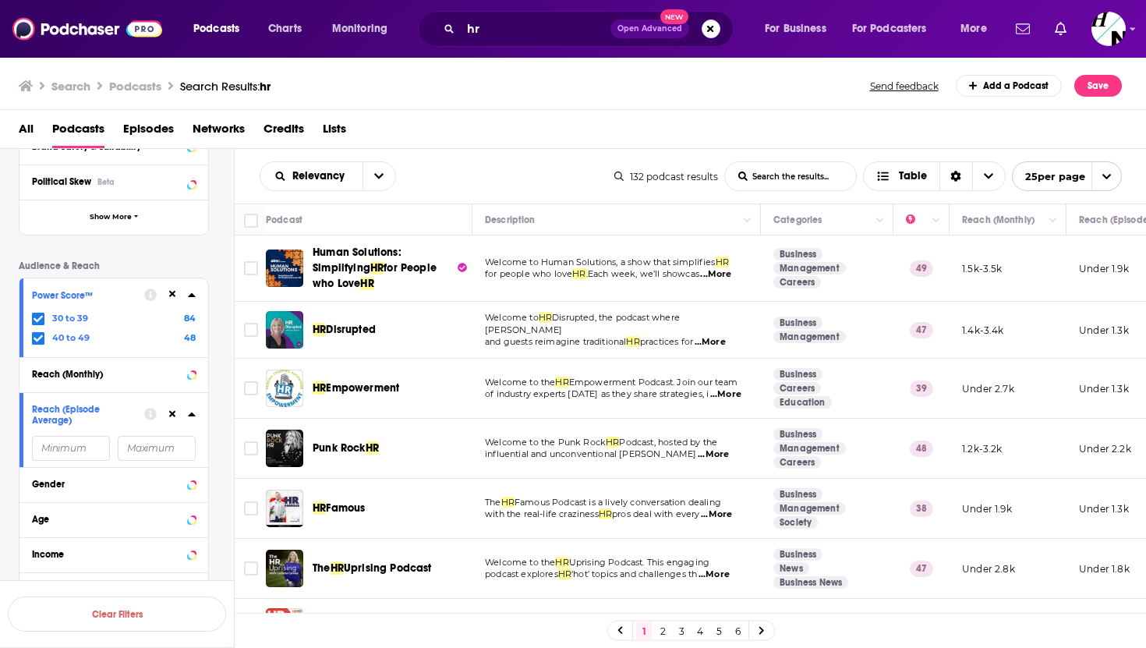
click at [660, 631] on link "2" at bounding box center [663, 630] width 16 height 19
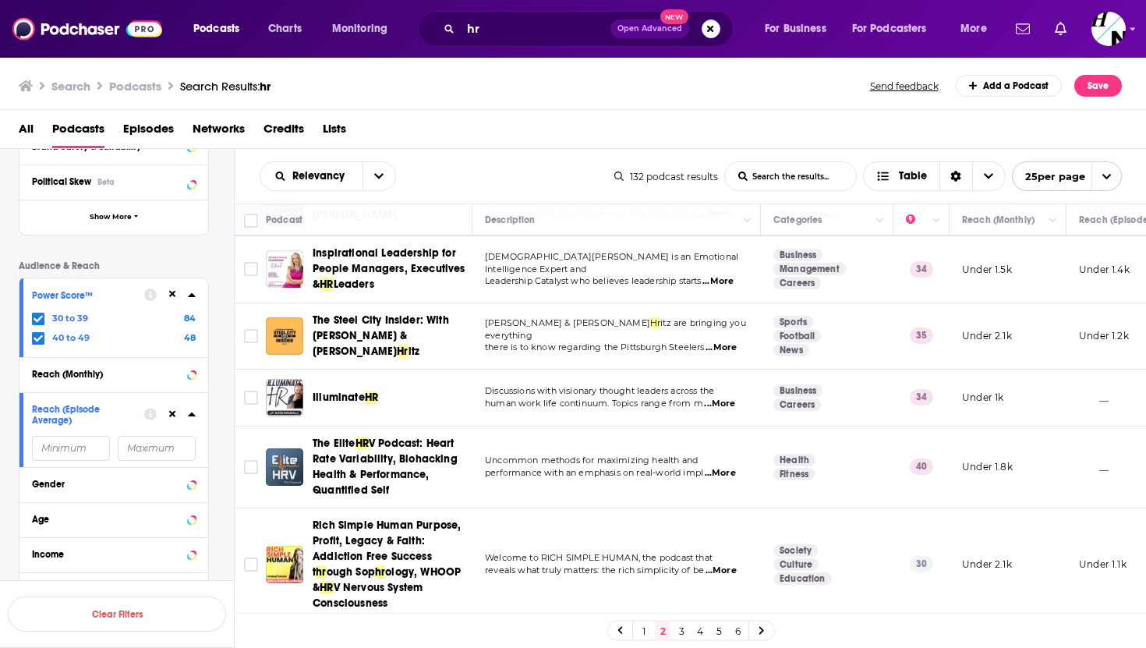
scroll to position [466, 0]
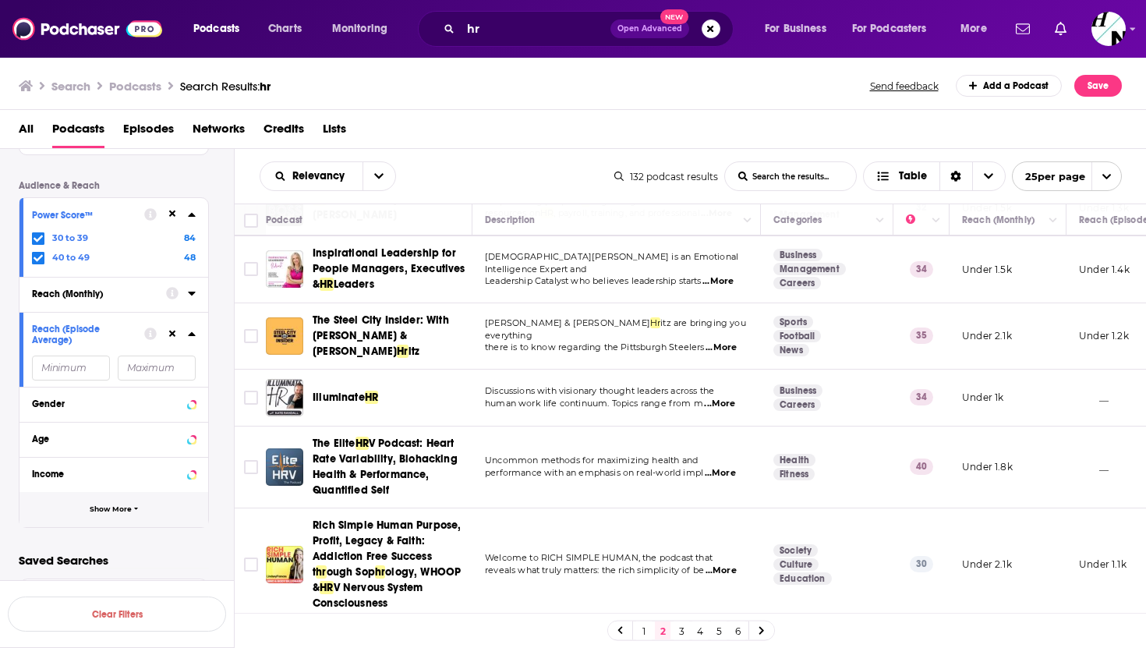
click at [115, 505] on span "Show More" at bounding box center [111, 509] width 42 height 9
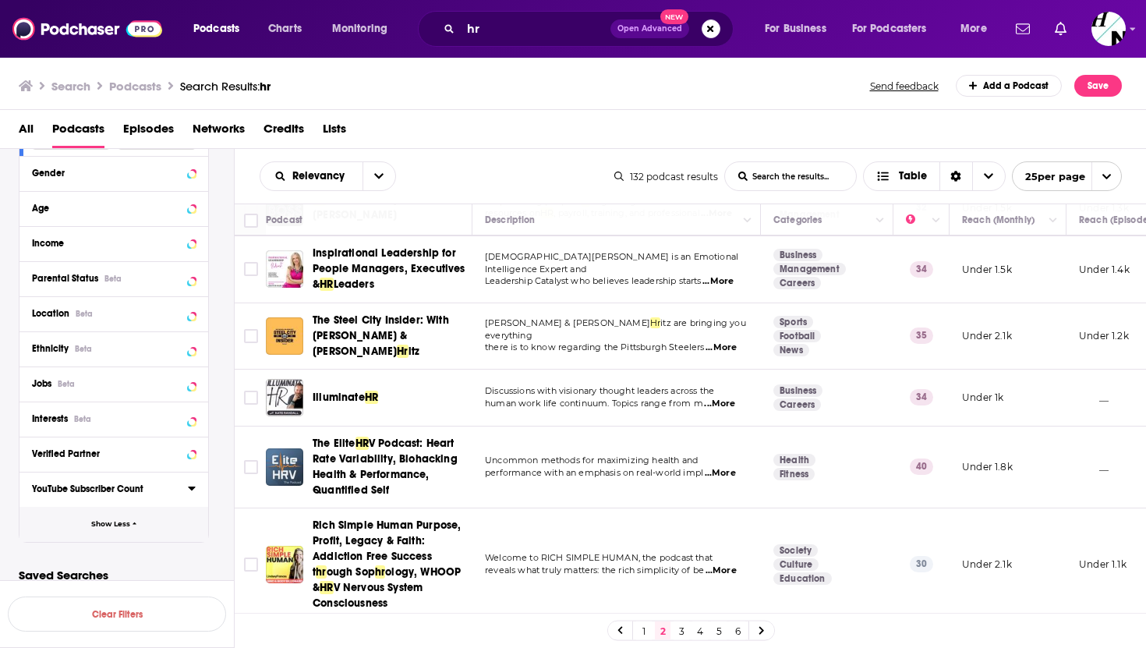
scroll to position [698, 0]
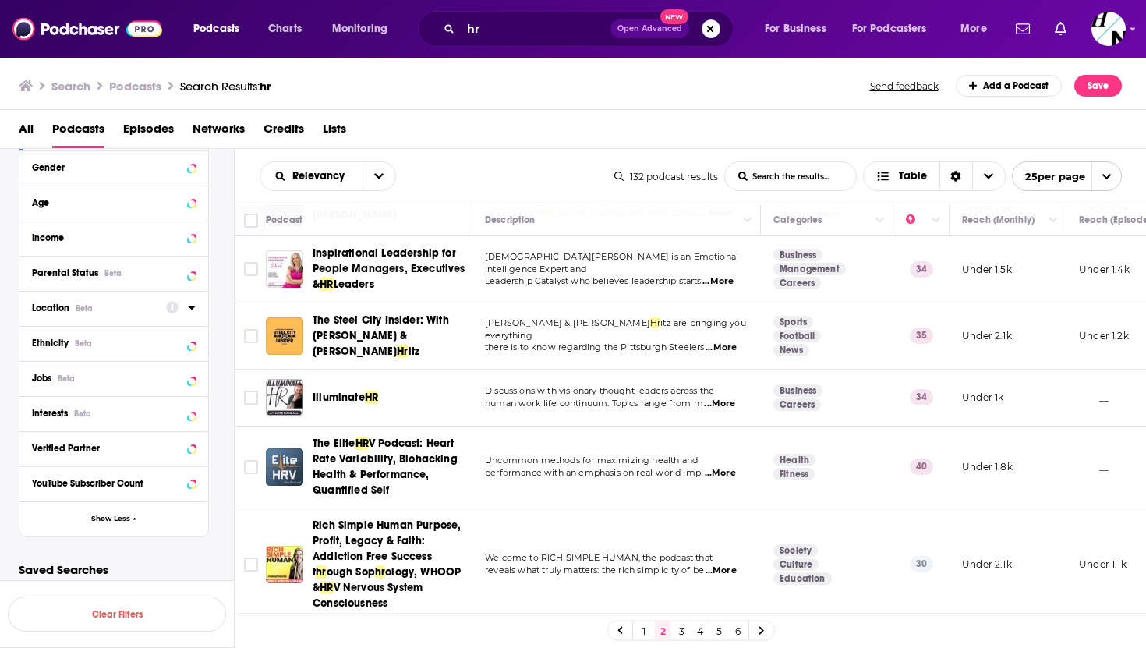
click at [133, 313] on div "Location Beta" at bounding box center [94, 308] width 124 height 11
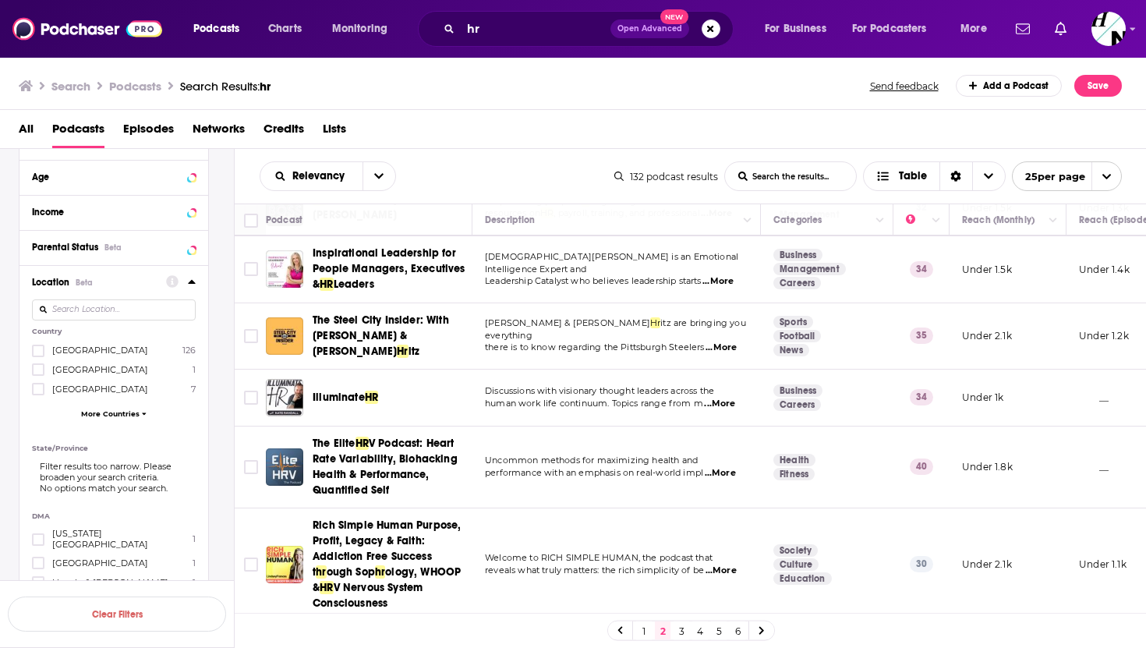
scroll to position [778, 0]
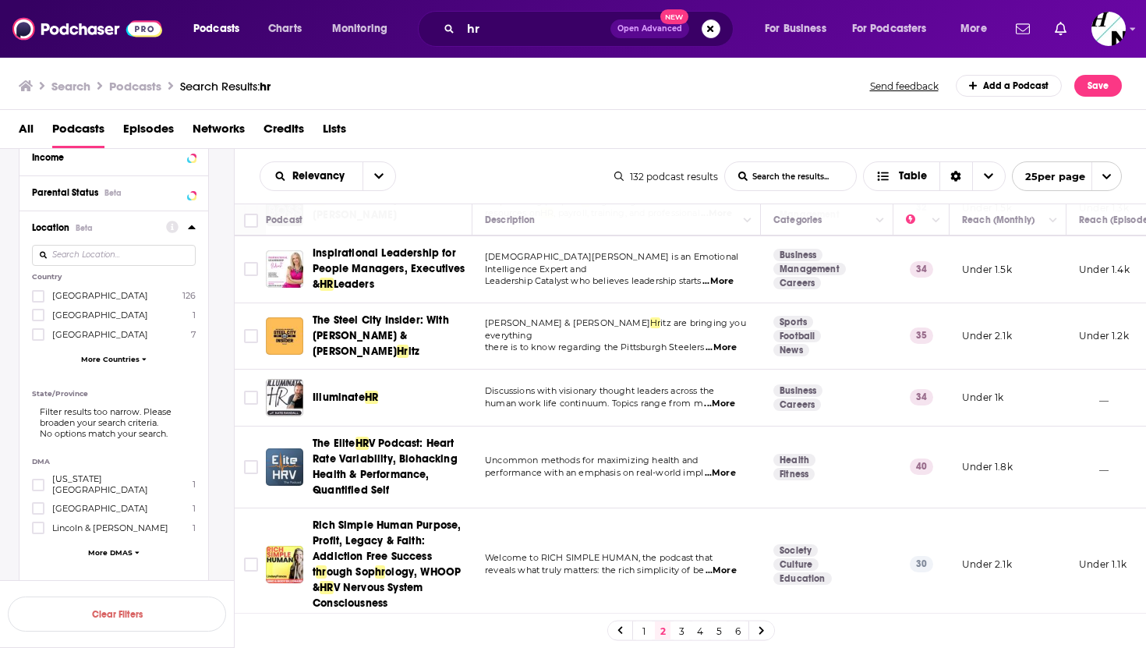
click at [98, 359] on span "More Countries" at bounding box center [110, 359] width 58 height 9
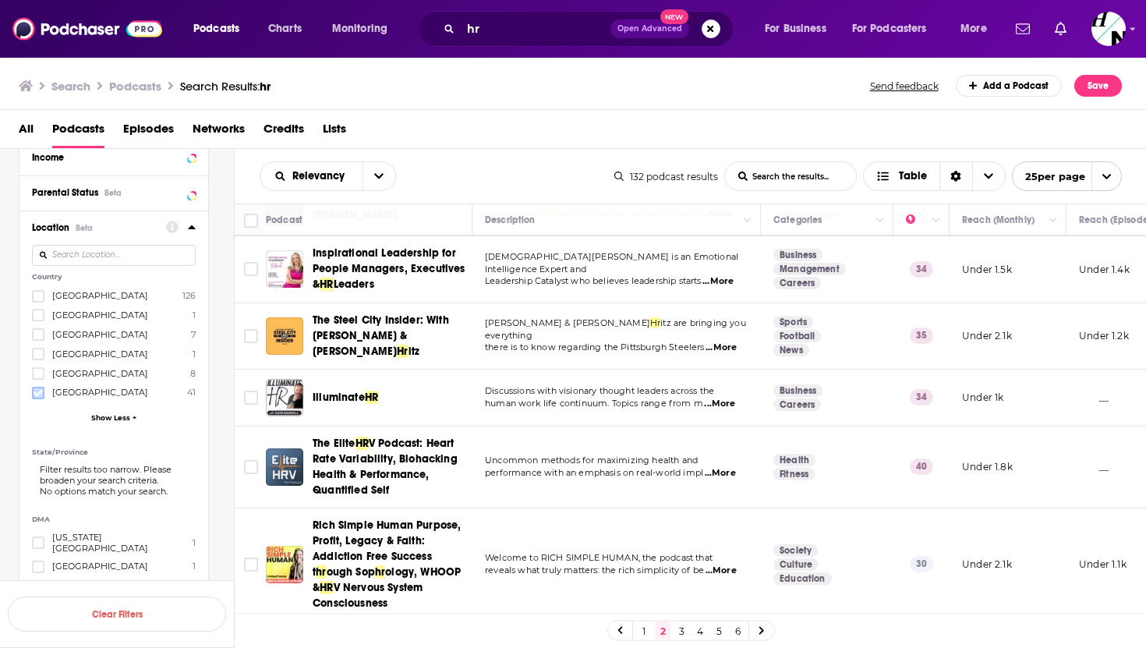
click at [37, 393] on icon at bounding box center [38, 392] width 9 height 9
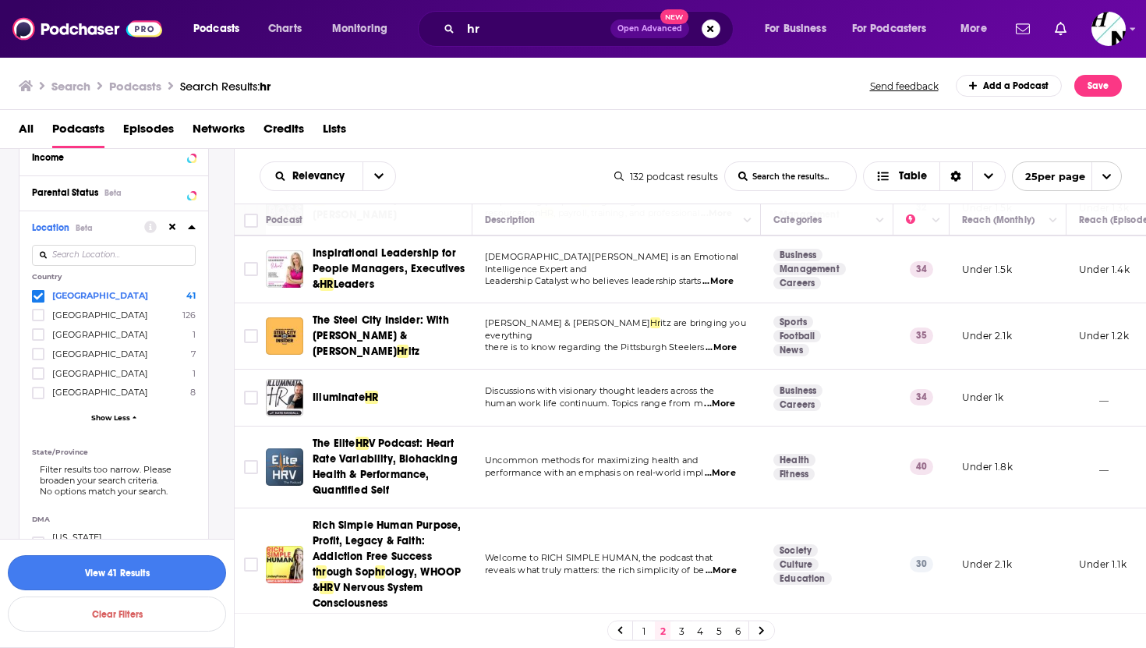
click at [131, 573] on button "View 41 Results" at bounding box center [117, 572] width 218 height 35
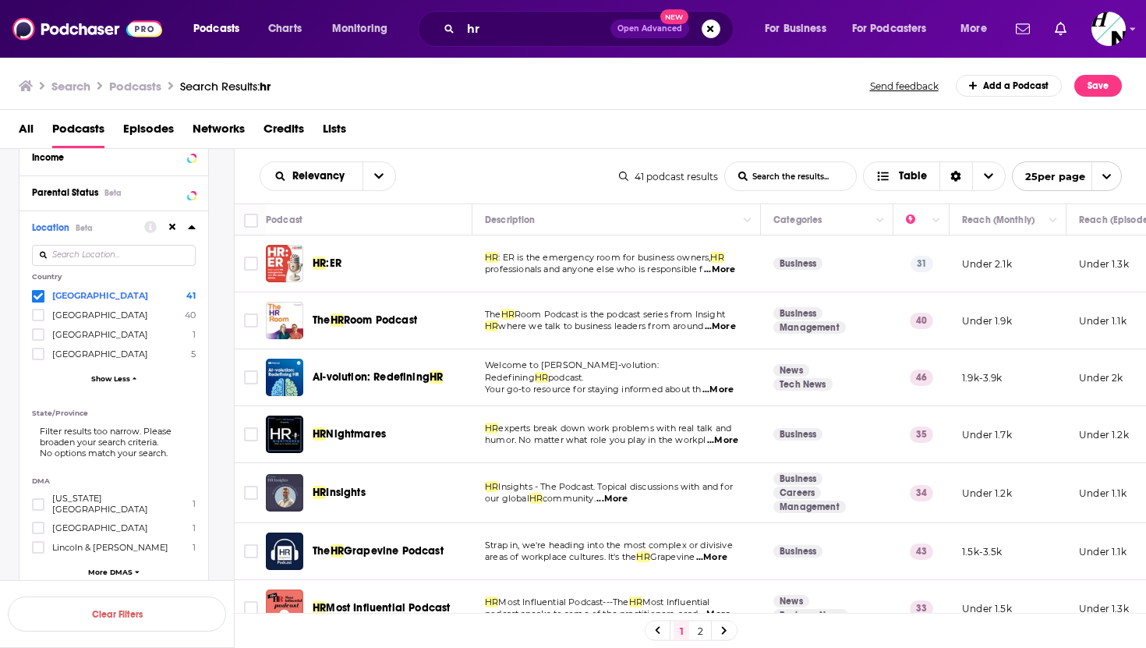
click at [722, 267] on span "...More" at bounding box center [719, 270] width 31 height 12
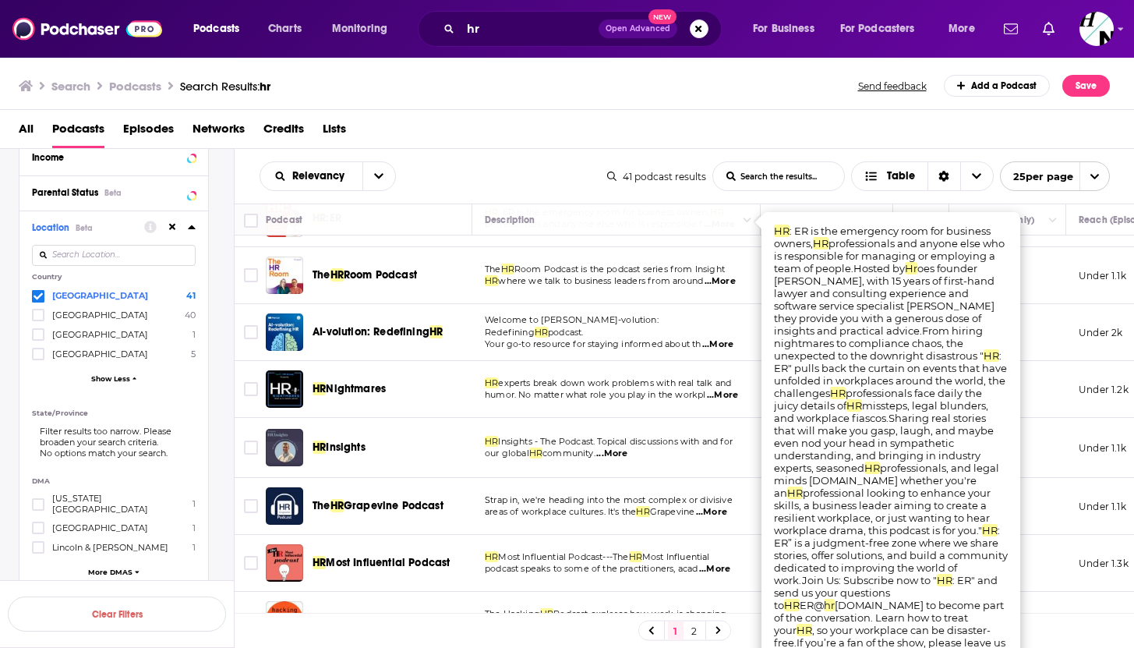
scroll to position [59, 0]
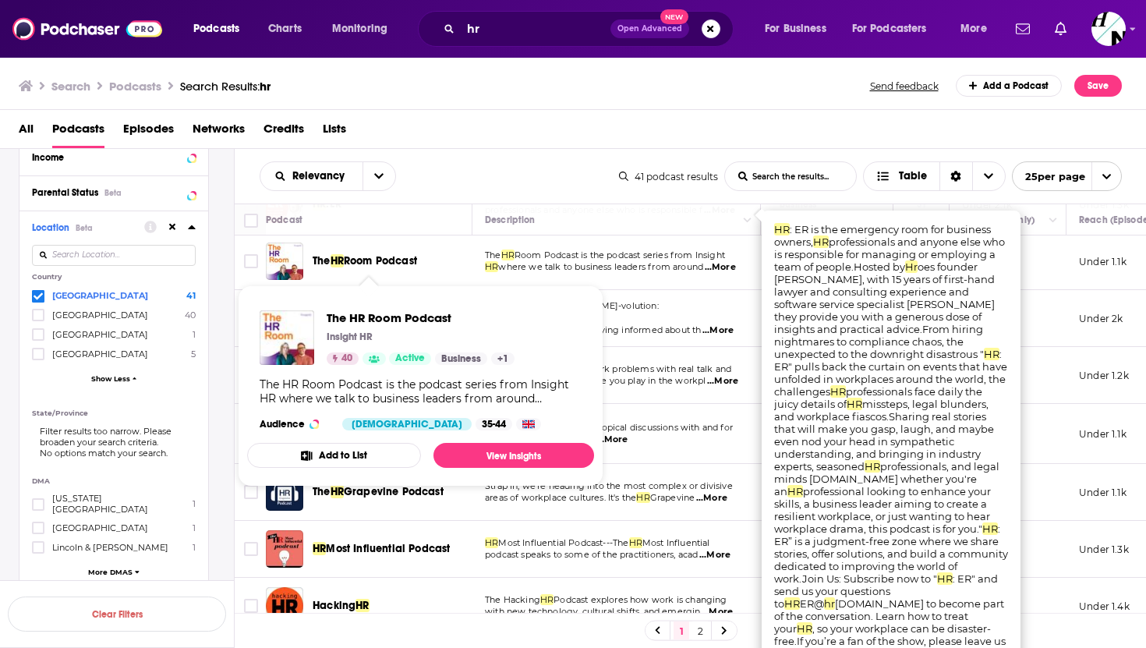
click at [373, 264] on span "Room Podcast" at bounding box center [380, 260] width 73 height 13
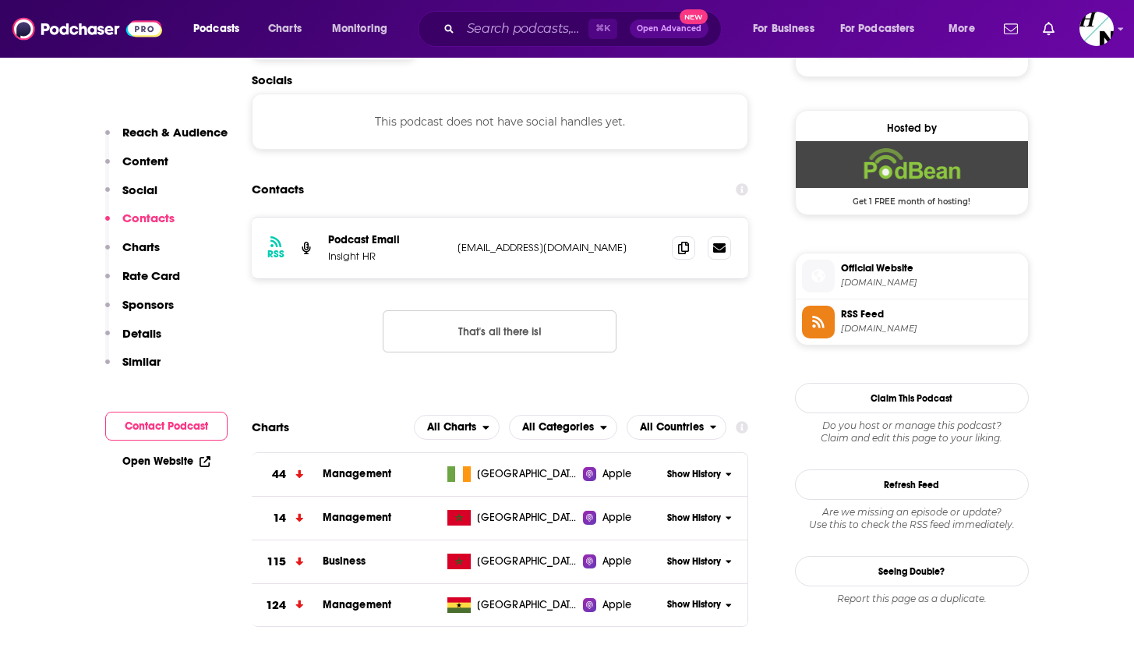
scroll to position [1092, 0]
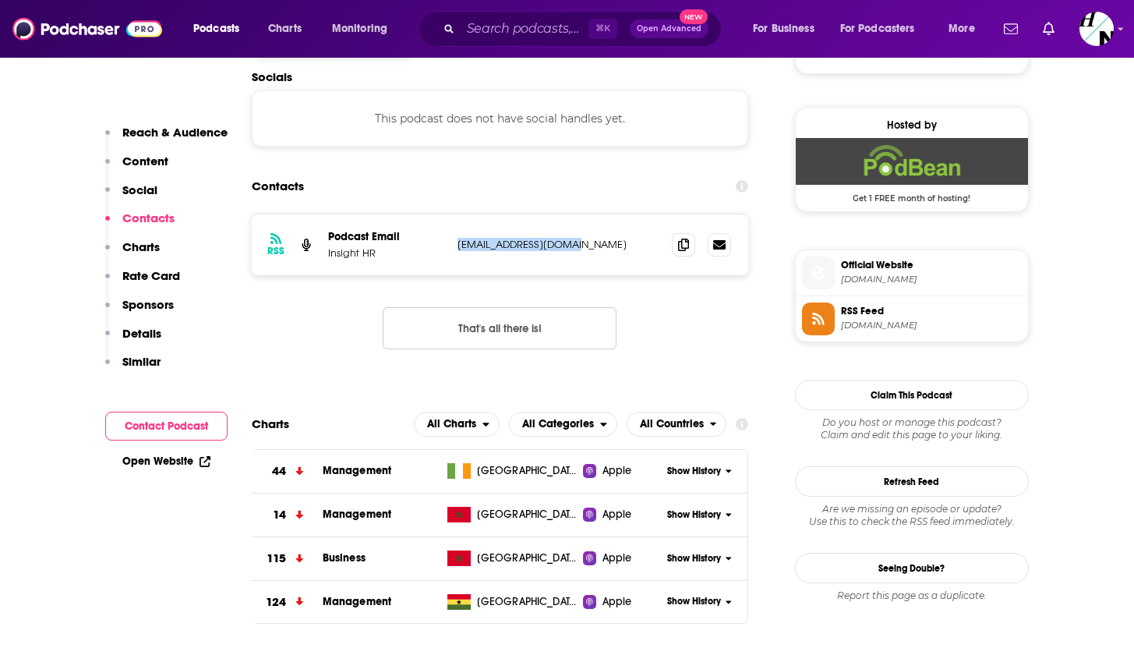
drag, startPoint x: 575, startPoint y: 257, endPoint x: 457, endPoint y: 245, distance: 118.4
click at [457, 245] on div "RSS Podcast Email Insight HR [EMAIL_ADDRESS][DOMAIN_NAME] [EMAIL_ADDRESS][DOMAI…" at bounding box center [500, 244] width 497 height 61
copy p "[EMAIL_ADDRESS][DOMAIN_NAME]"
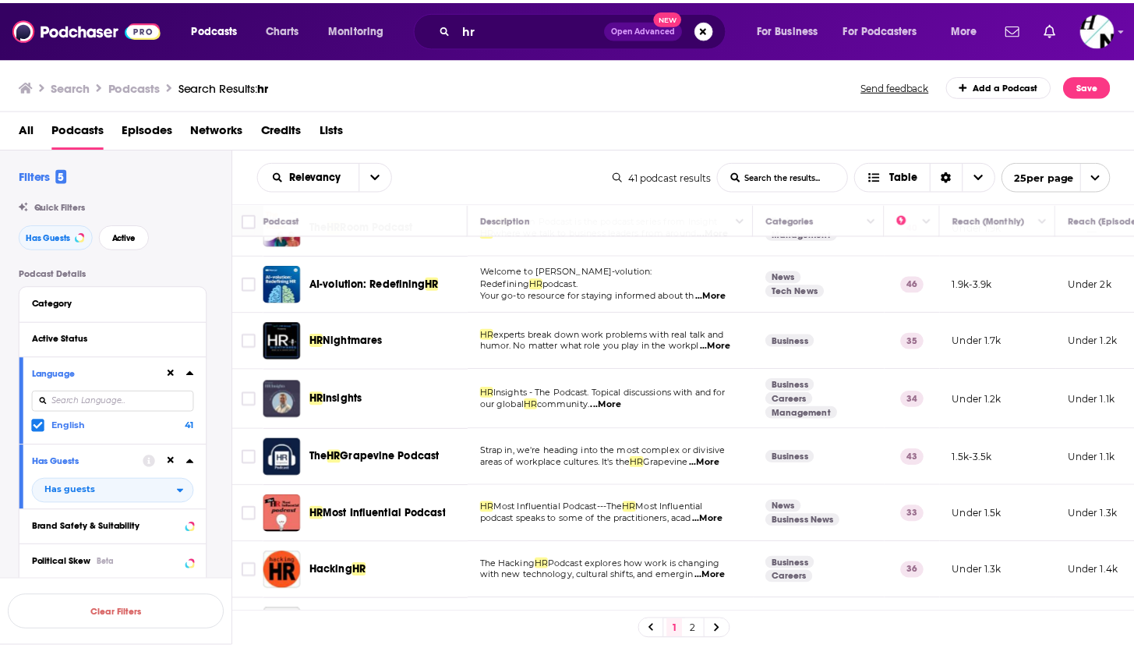
scroll to position [94, 0]
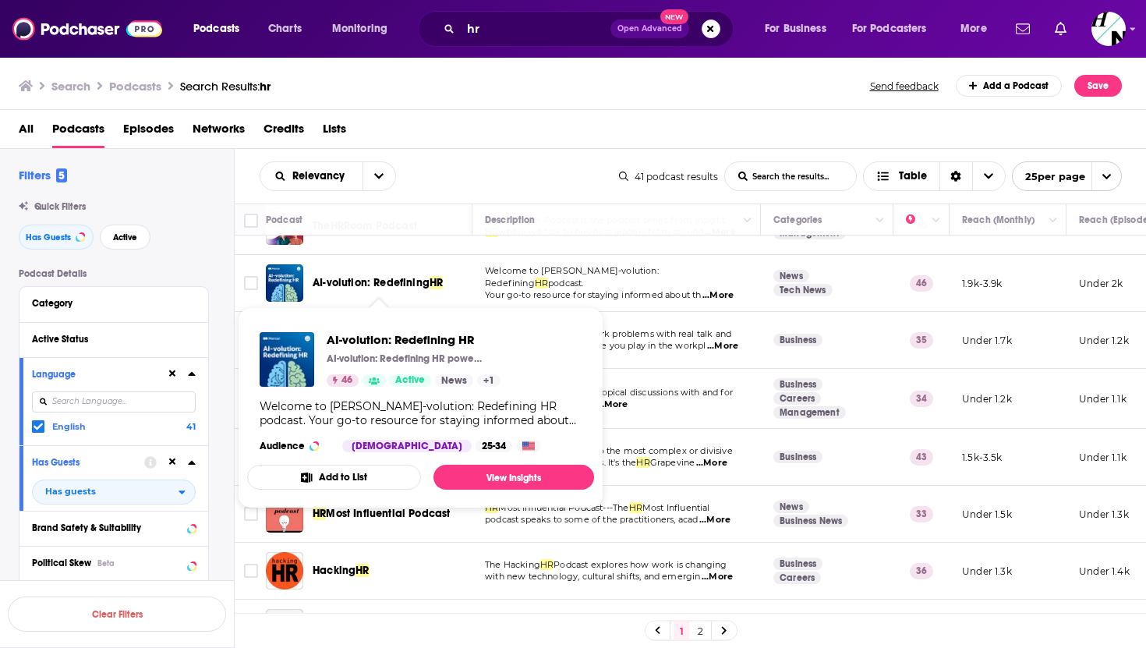
click at [412, 285] on span "AI-volution: Redefining" at bounding box center [371, 282] width 117 height 13
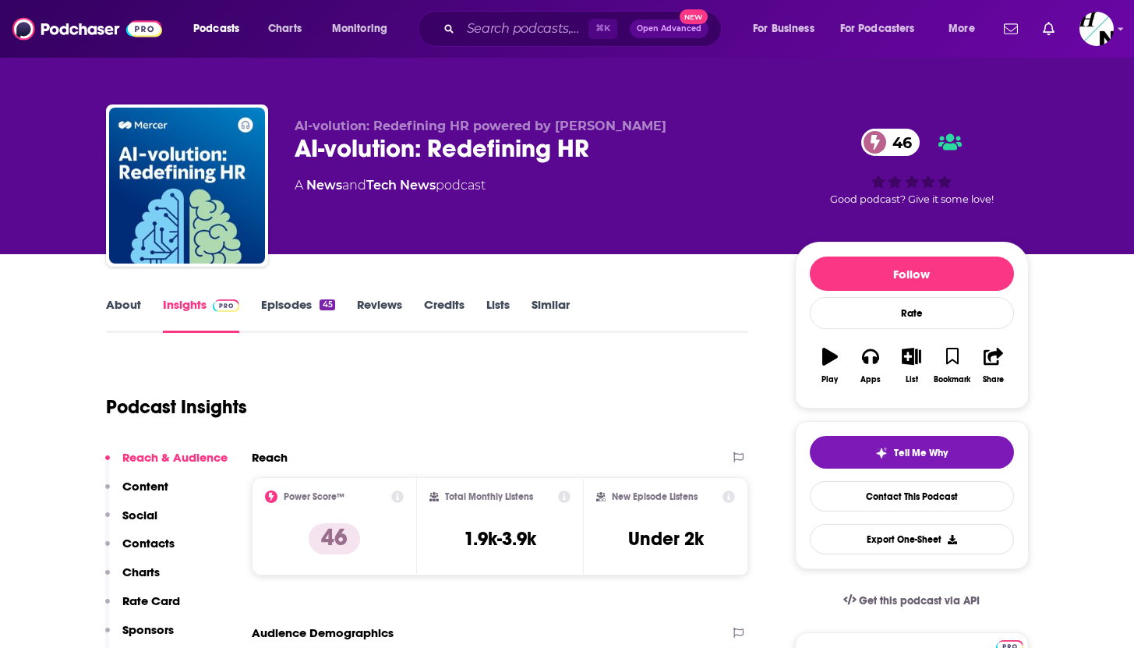
click at [134, 313] on link "About" at bounding box center [123, 315] width 35 height 36
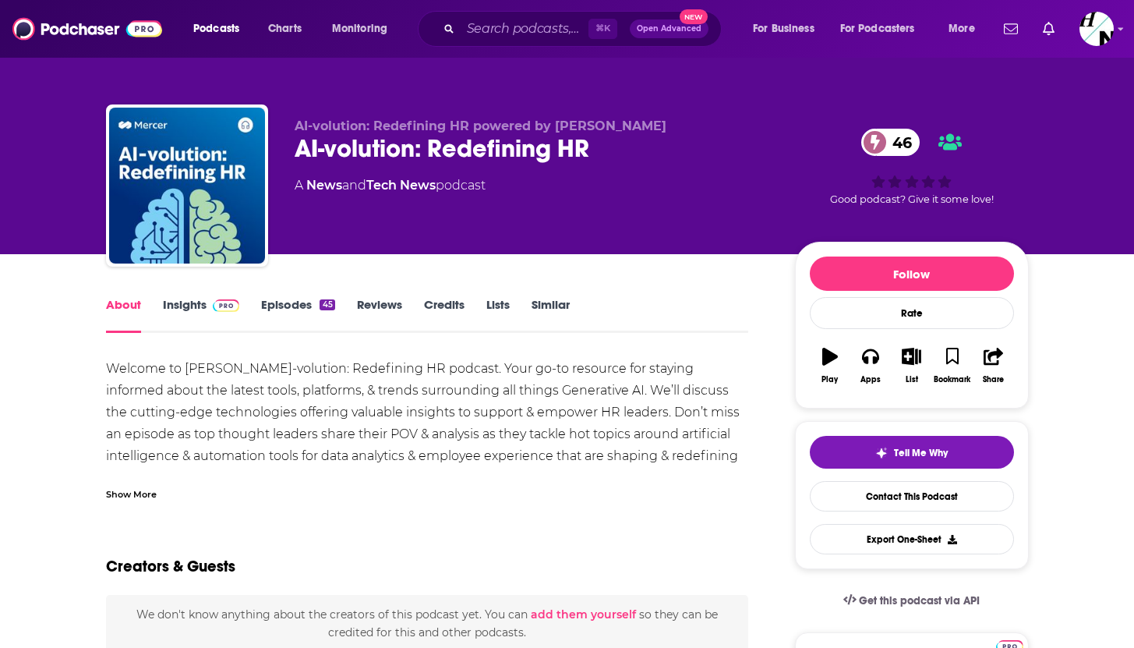
click at [147, 489] on div "Show More" at bounding box center [131, 493] width 51 height 15
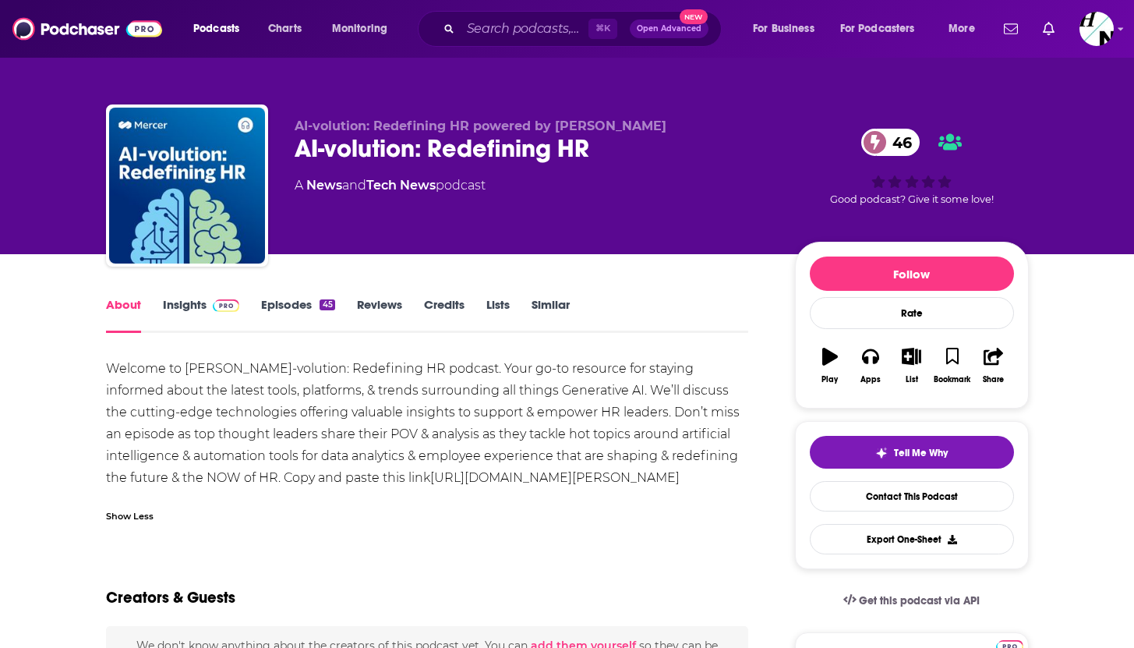
click at [203, 317] on link "Insights" at bounding box center [201, 315] width 77 height 36
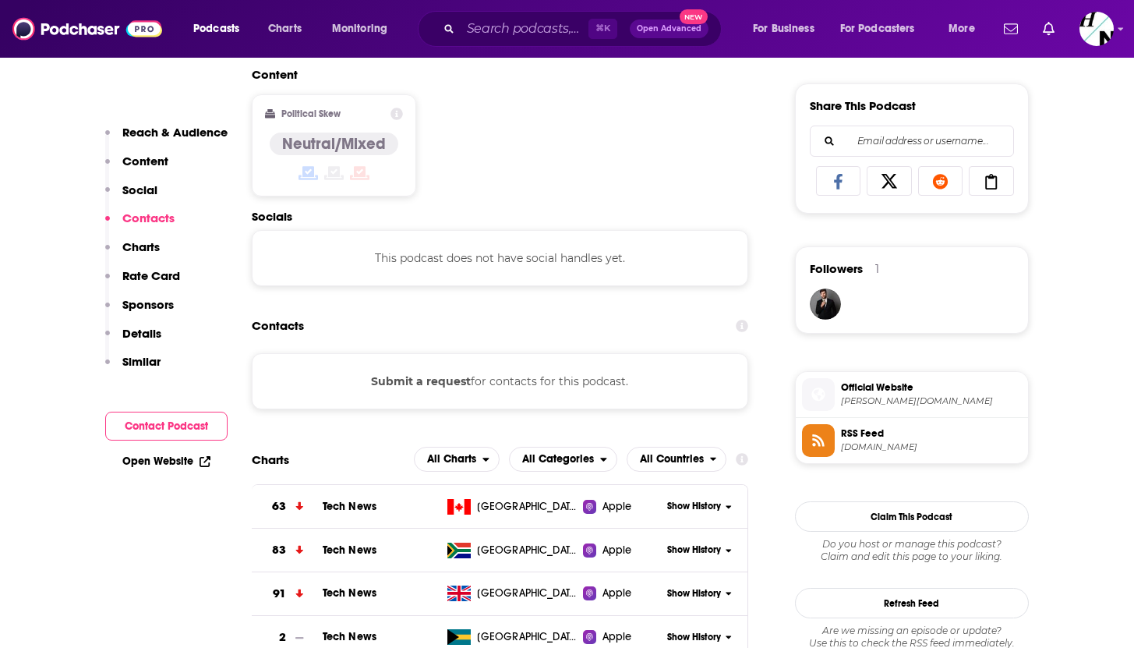
scroll to position [956, 0]
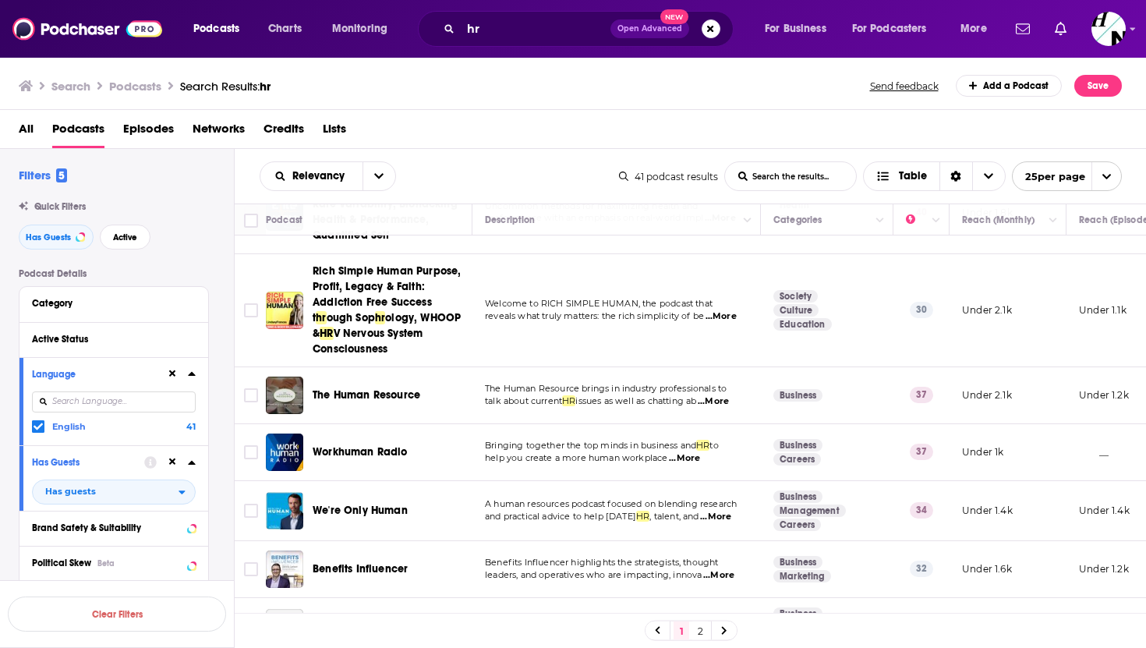
scroll to position [996, 0]
